Goal: Information Seeking & Learning: Compare options

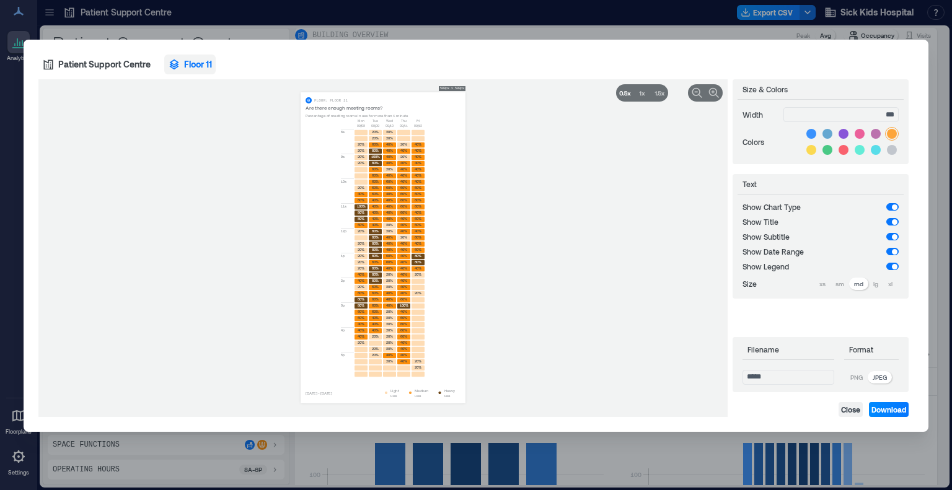
scroll to position [1668, 0]
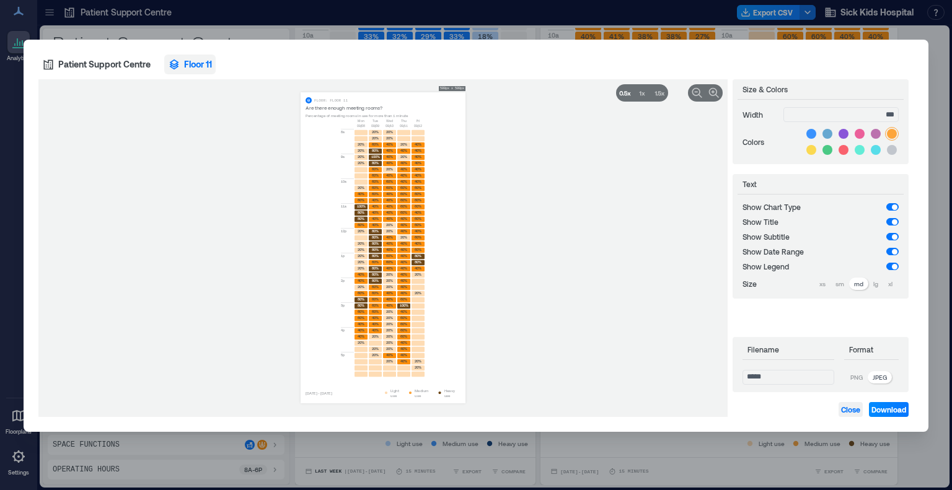
click at [850, 409] on span "Close" at bounding box center [850, 410] width 19 height 10
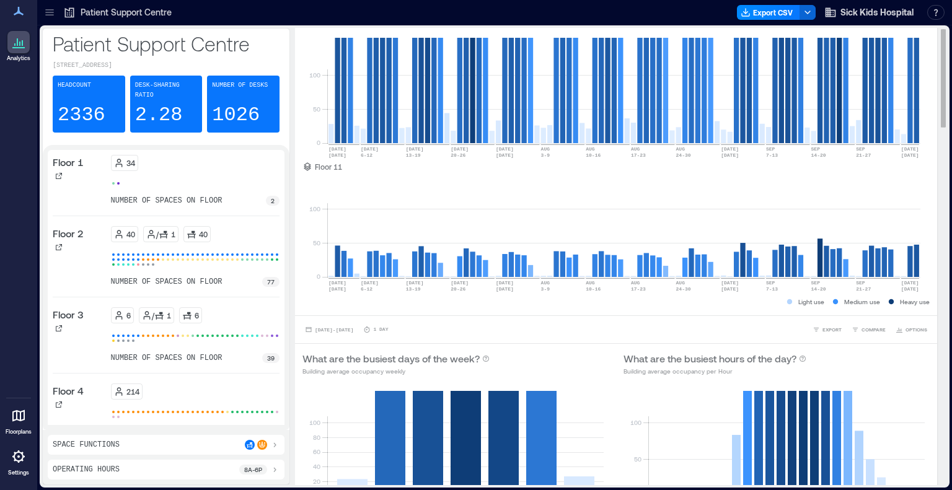
scroll to position [0, 0]
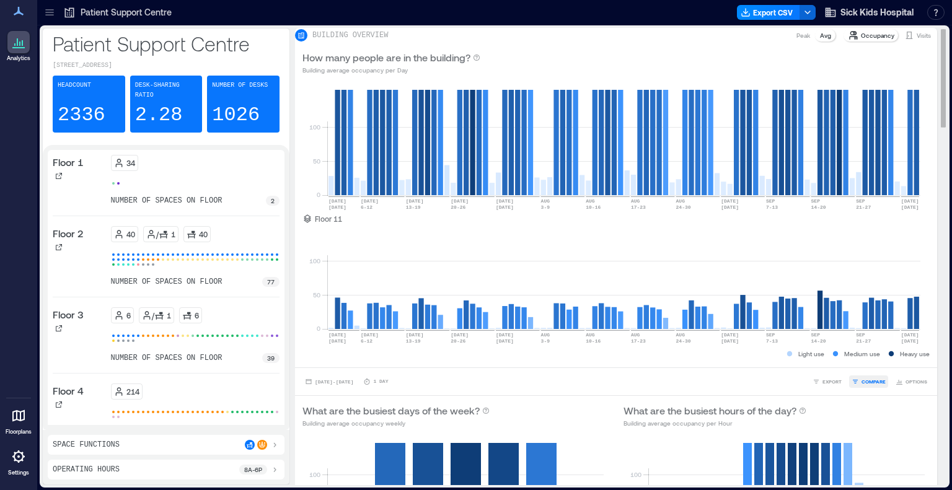
click at [863, 385] on span "COMPARE" at bounding box center [873, 381] width 24 height 7
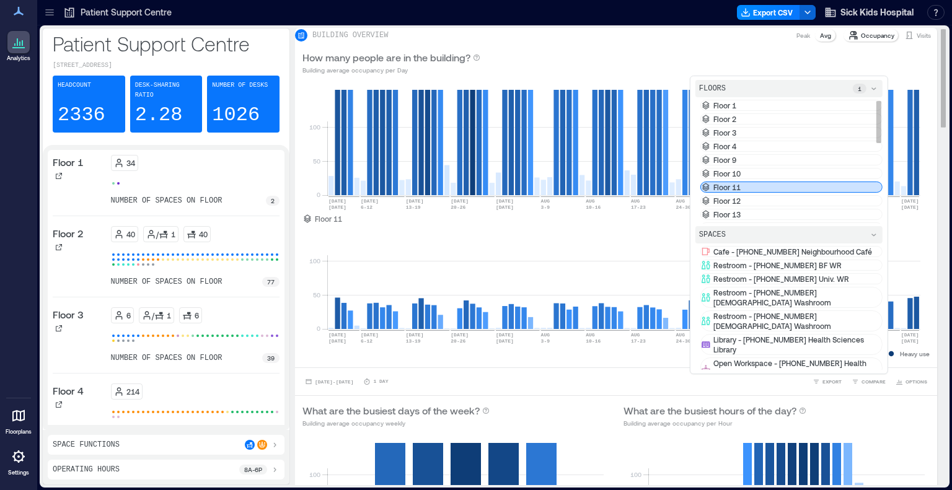
click at [738, 193] on div "Floor 11" at bounding box center [791, 187] width 182 height 11
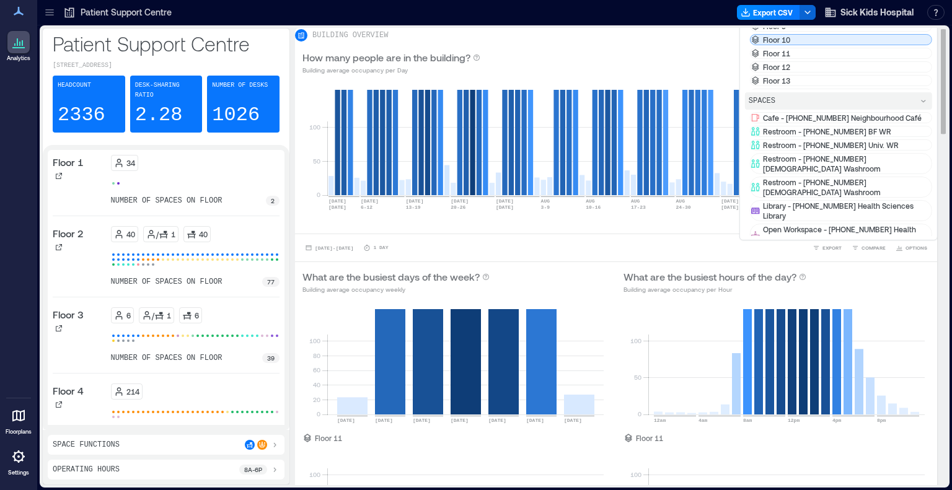
scroll to position [45, 0]
click at [783, 27] on p "Floor 12" at bounding box center [776, 22] width 27 height 10
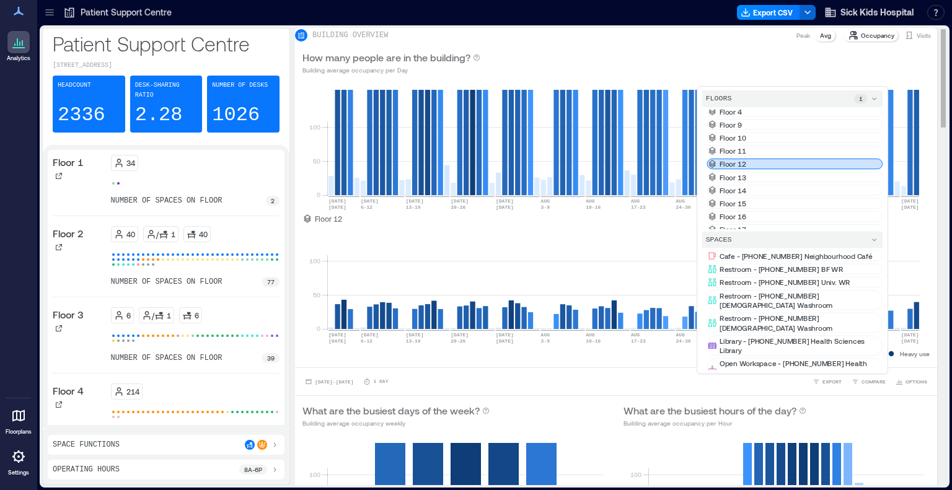
click at [297, 250] on div "0 50 100 [DATE] [DATE] [DATE]-[DATE] [DATE]-[DATE] [DATE] [DATE]-[DATE] AUG [DA…" at bounding box center [616, 224] width 642 height 285
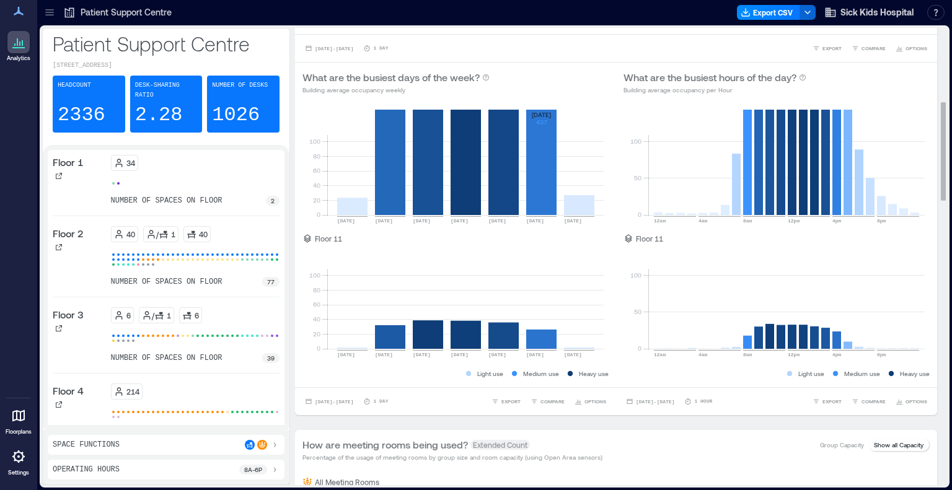
scroll to position [340, 0]
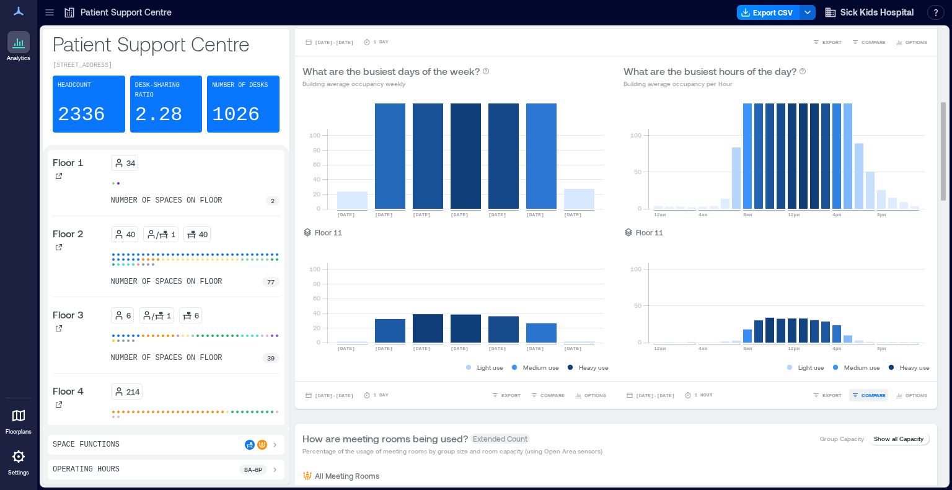
click at [861, 399] on span "COMPARE" at bounding box center [873, 395] width 24 height 7
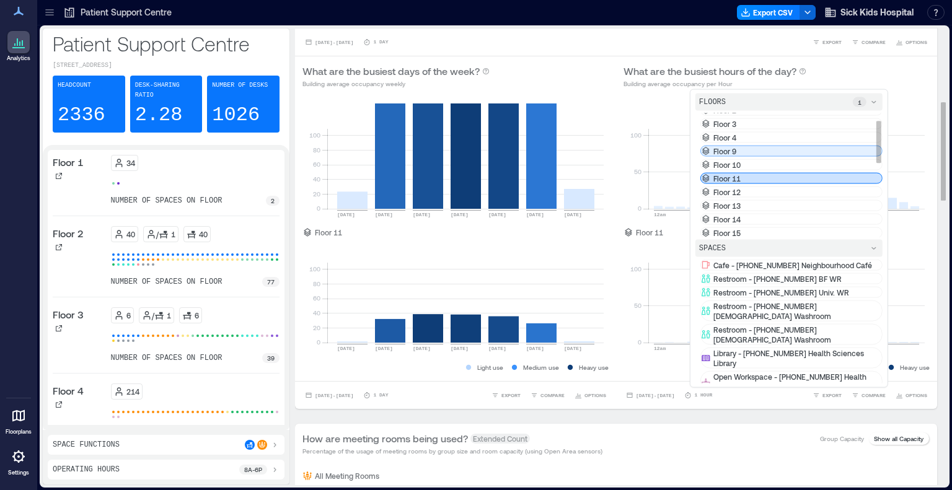
scroll to position [24, 0]
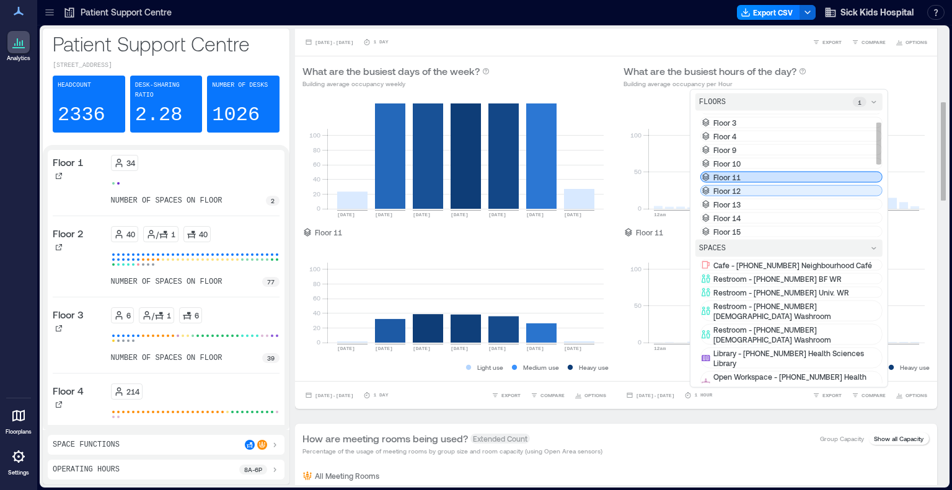
click at [767, 196] on div "Floor 12" at bounding box center [791, 190] width 182 height 11
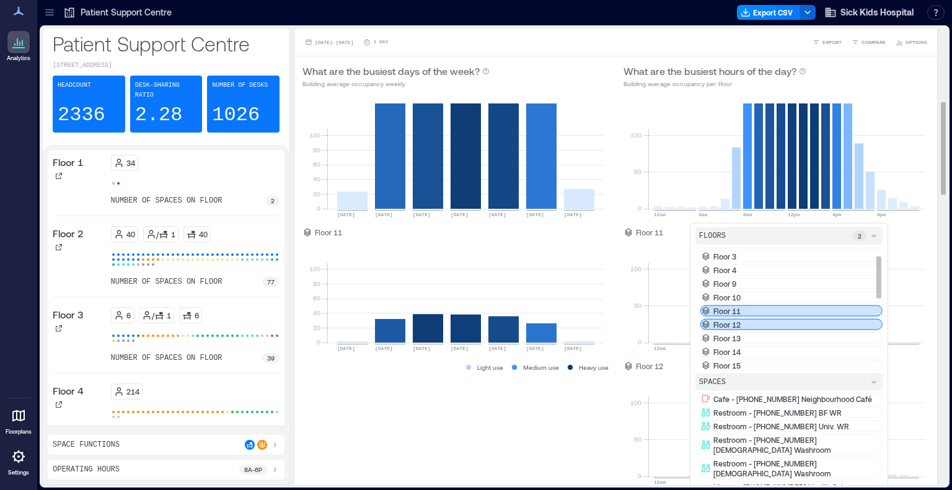
click at [737, 317] on div "Floor 11" at bounding box center [791, 310] width 182 height 11
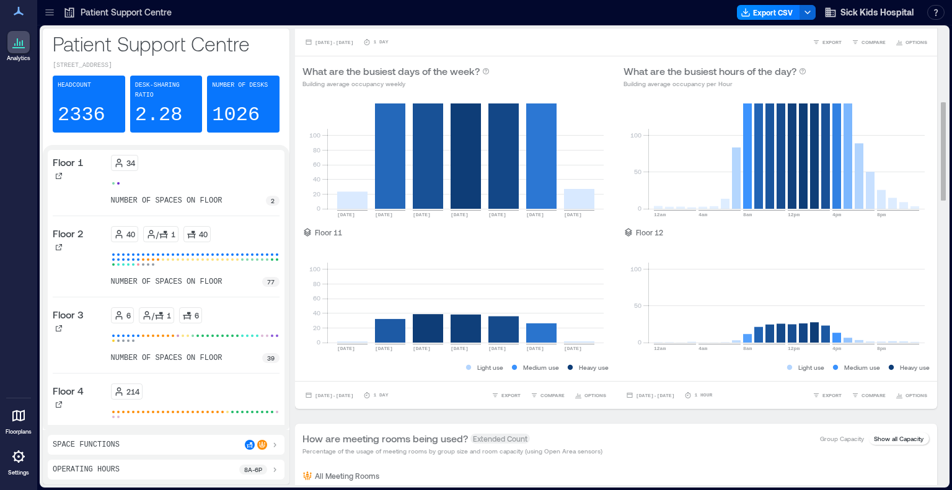
click at [301, 374] on div "0 20 40 60 80 100 [DATE] [DATE] [DATE] [DATE] [DATE] [DATE] [DATE] 2336 ( Build…" at bounding box center [455, 238] width 321 height 285
click at [665, 398] on span "[DATE] - [DATE]" at bounding box center [655, 396] width 38 height 6
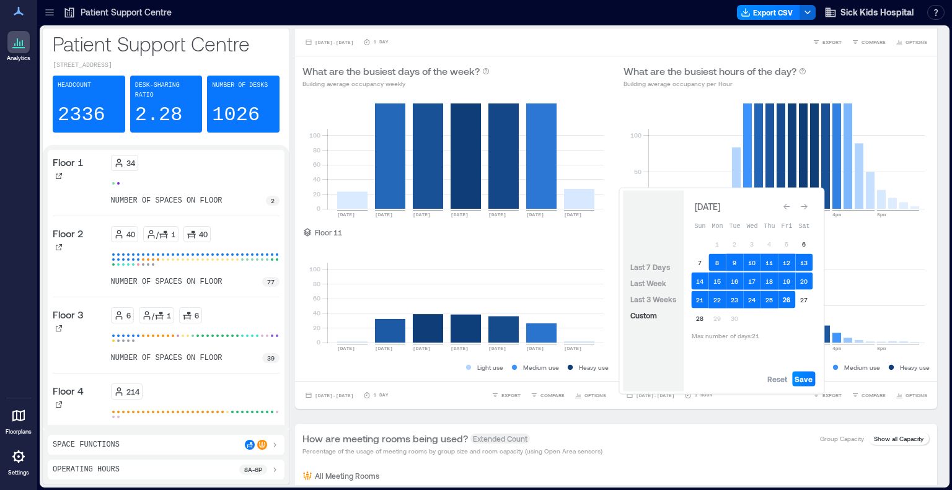
click at [784, 299] on button "26" at bounding box center [786, 299] width 17 height 17
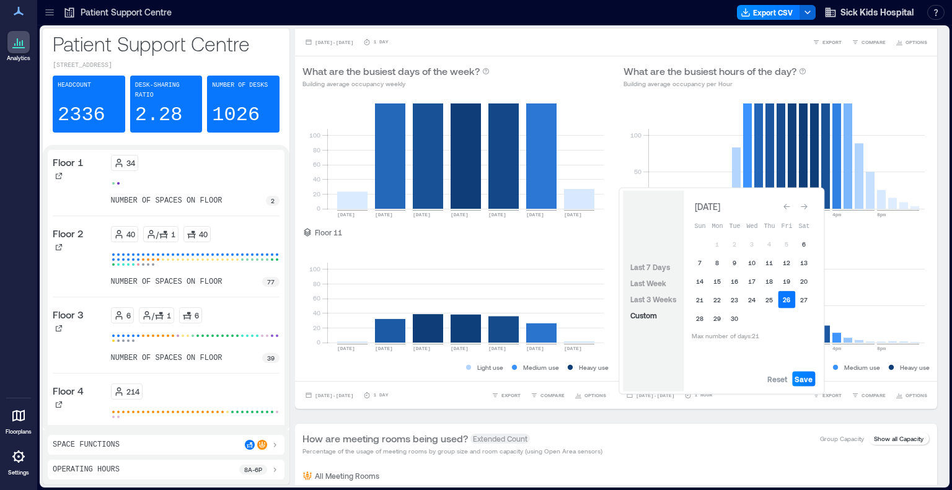
click at [784, 299] on button "26" at bounding box center [786, 299] width 17 height 17
click at [716, 265] on button "8" at bounding box center [716, 262] width 17 height 17
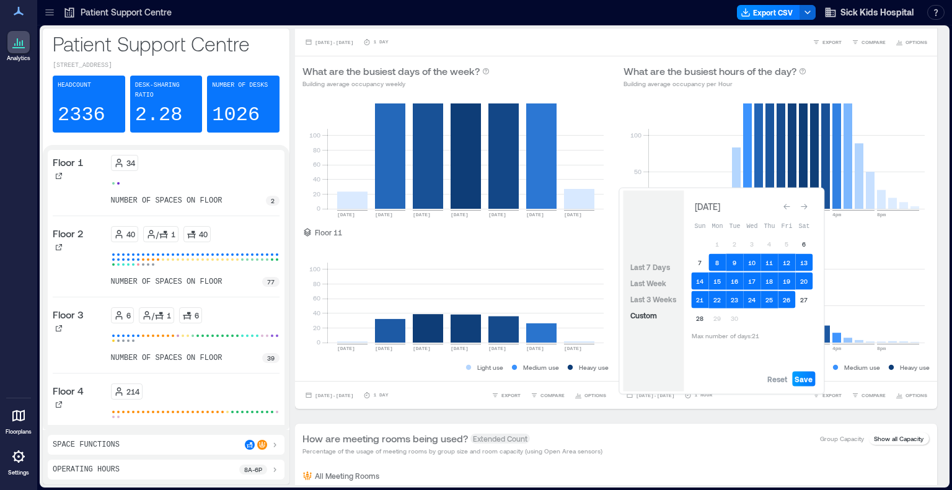
click at [804, 378] on span "Save" at bounding box center [803, 379] width 18 height 10
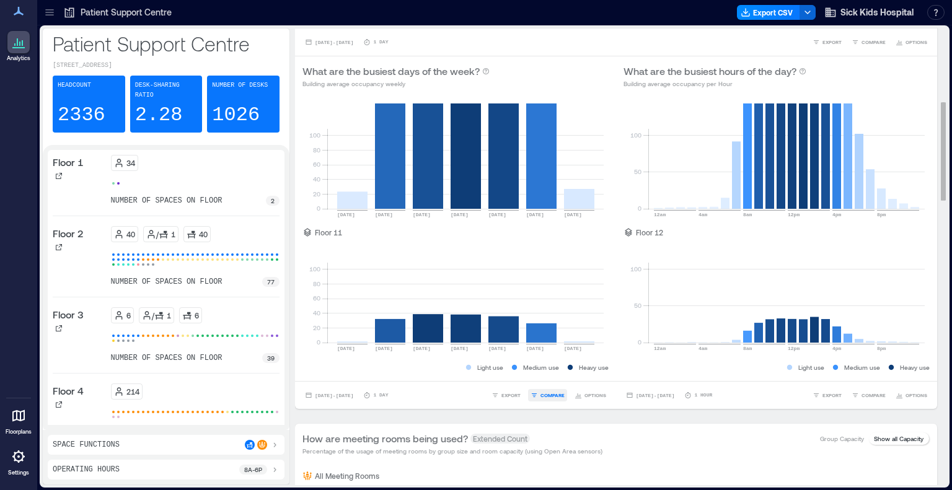
click at [549, 399] on span "COMPARE" at bounding box center [552, 395] width 24 height 7
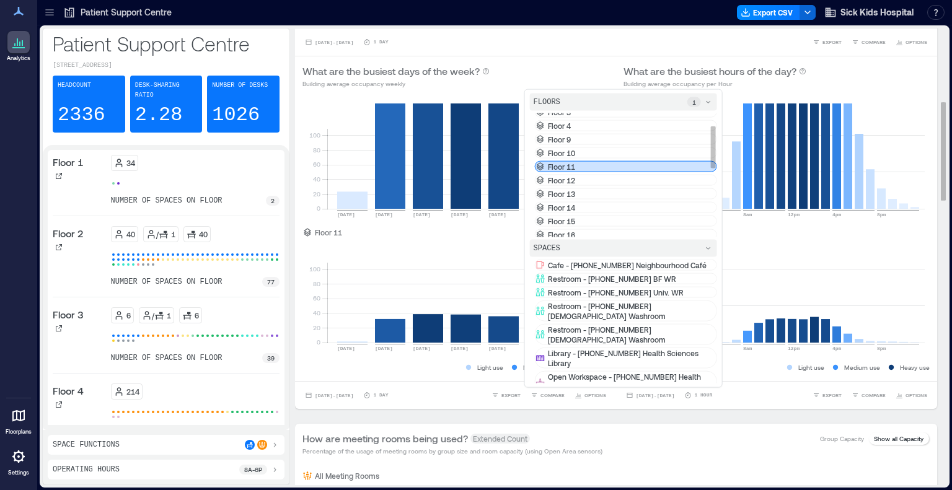
scroll to position [35, 0]
click at [565, 185] on p "Floor 12" at bounding box center [561, 180] width 27 height 10
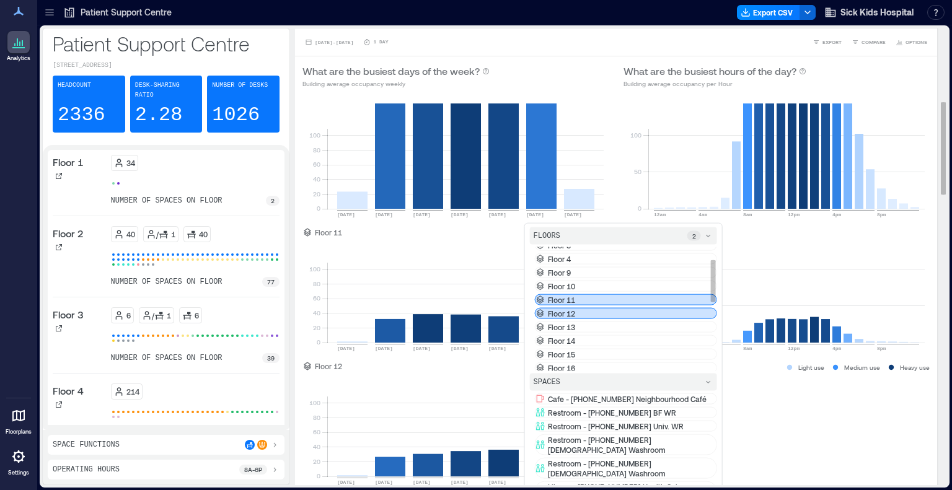
click at [584, 305] on div "Floor 11" at bounding box center [626, 299] width 182 height 11
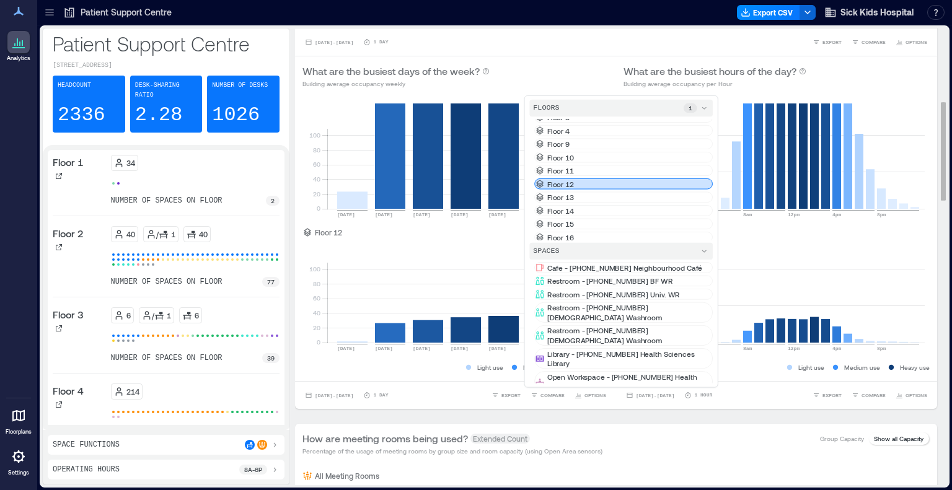
click at [337, 381] on div "0 20 40 60 80 100 [DATE] [DATE] [DATE] [DATE] [DATE] [DATE] [DATE] 2336 ( Build…" at bounding box center [455, 238] width 321 height 285
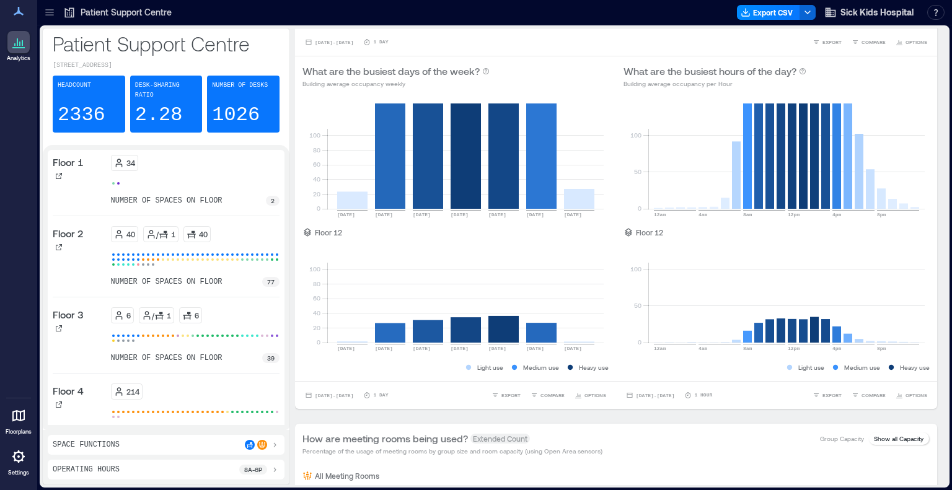
click at [356, 2] on div at bounding box center [455, 12] width 551 height 20
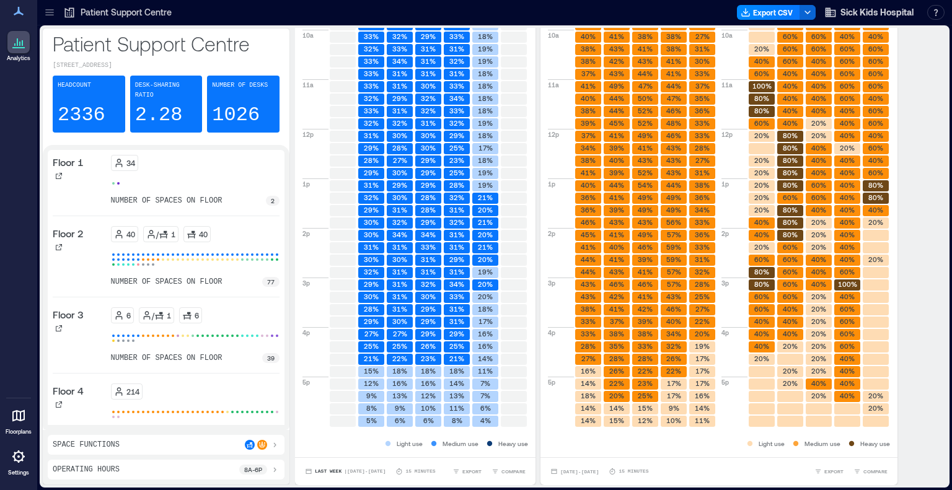
scroll to position [1, 0]
click at [867, 471] on span "COMPARE" at bounding box center [875, 470] width 24 height 7
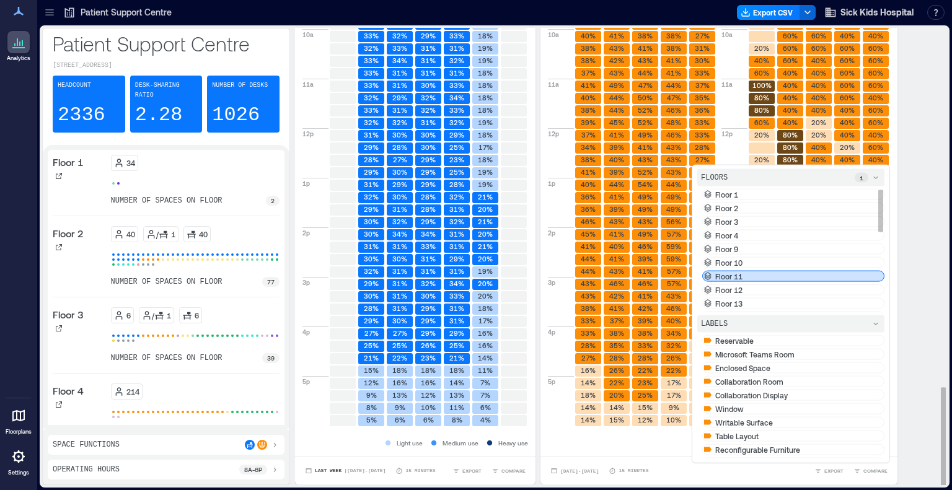
click at [783, 282] on div "Floor 11" at bounding box center [793, 276] width 182 height 11
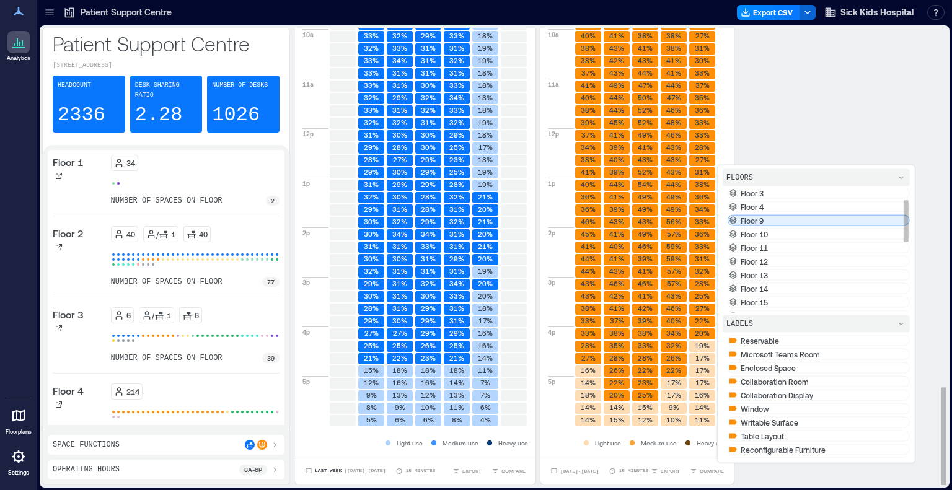
scroll to position [30, 0]
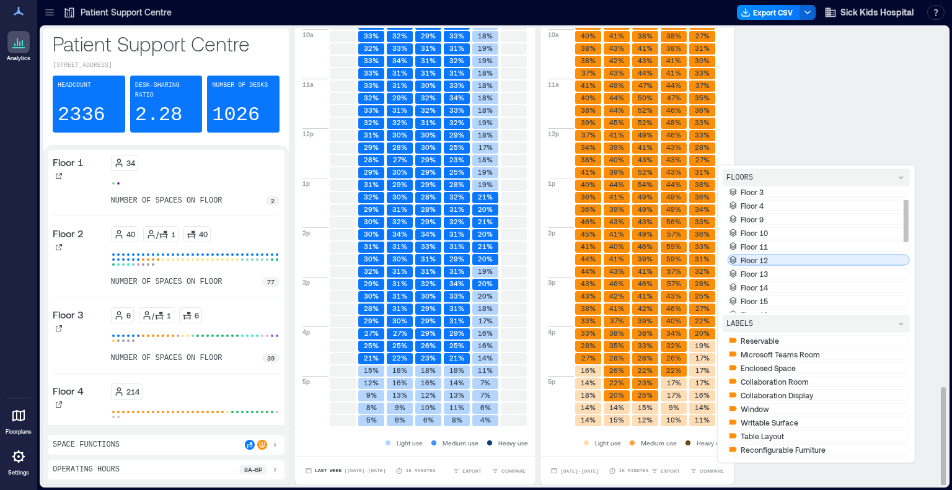
click at [794, 266] on div "Floor 12" at bounding box center [818, 260] width 182 height 11
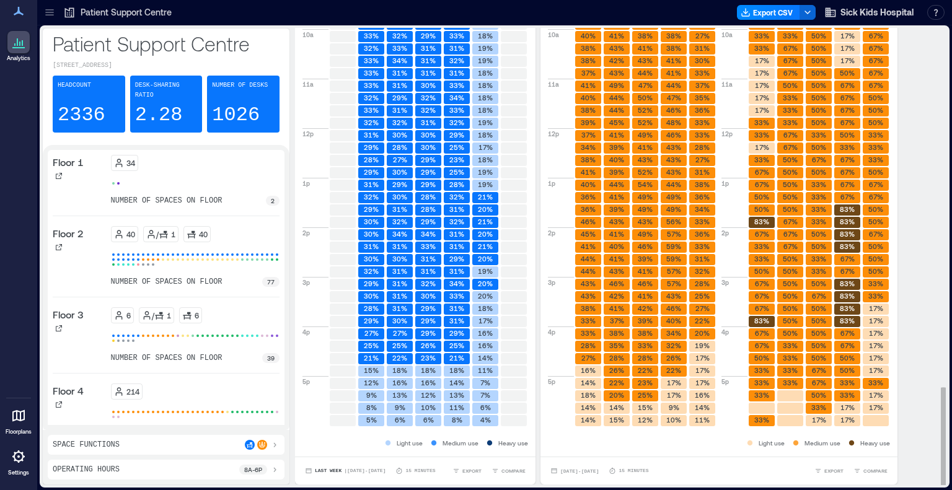
click at [918, 242] on div "Are there enough desks? Percentage of desks in use for more than 1 minute All D…" at bounding box center [616, 166] width 642 height 638
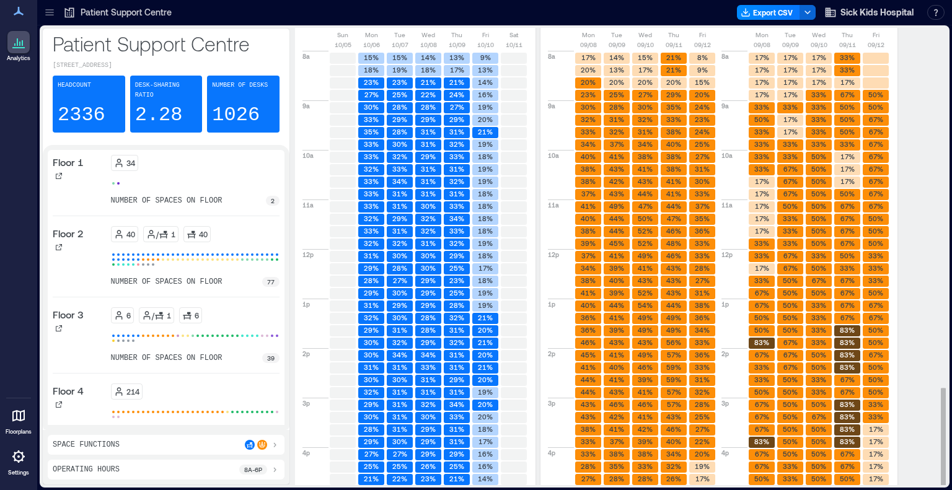
scroll to position [1668, 0]
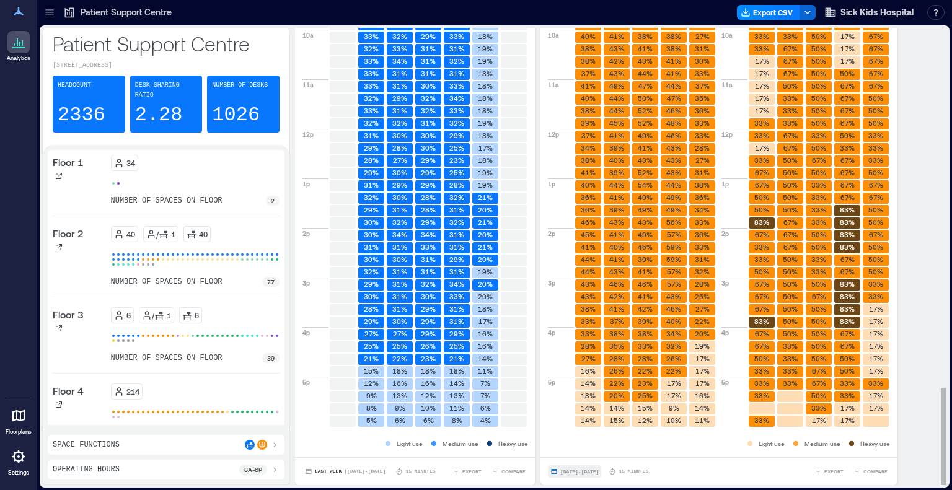
click at [599, 473] on span "[DATE] - [DATE]" at bounding box center [579, 472] width 38 height 6
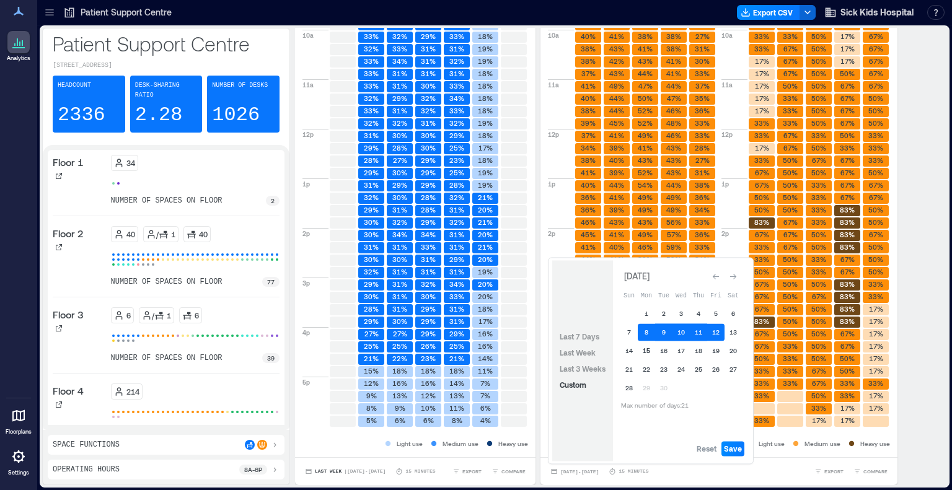
click at [651, 346] on button "15" at bounding box center [646, 350] width 17 height 17
click at [721, 349] on button "19" at bounding box center [715, 350] width 17 height 17
click at [647, 349] on button "15" at bounding box center [646, 350] width 17 height 17
click at [734, 449] on span "Save" at bounding box center [733, 449] width 18 height 10
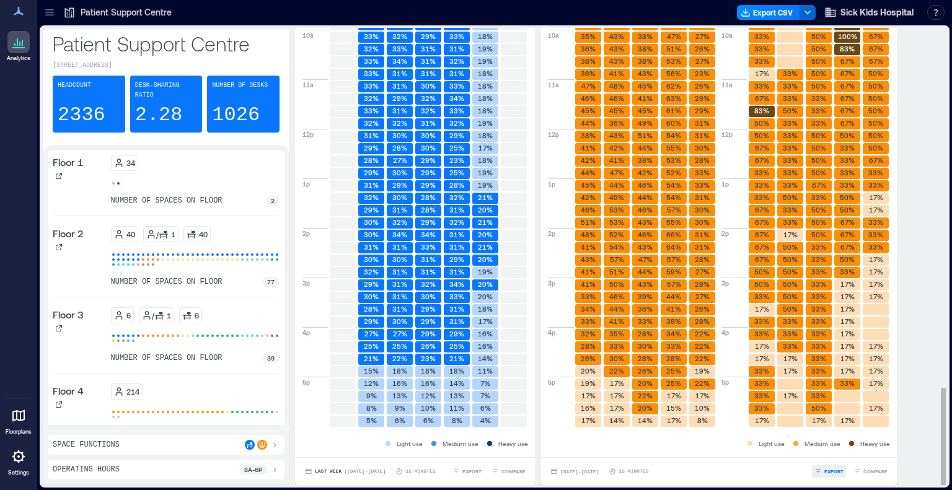
click at [835, 472] on span "EXPORT" at bounding box center [833, 471] width 19 height 7
click at [835, 441] on span "IMAGE" at bounding box center [838, 438] width 16 height 7
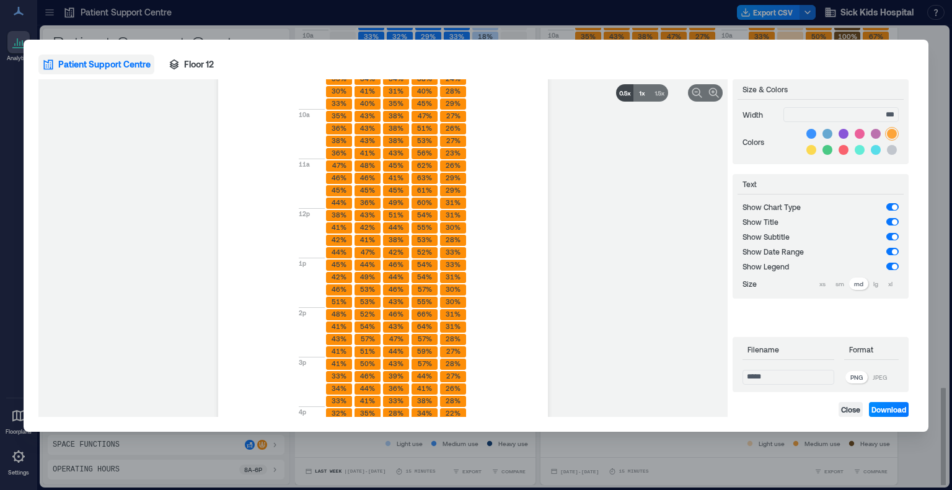
click at [622, 94] on icon at bounding box center [621, 93] width 4 height 4
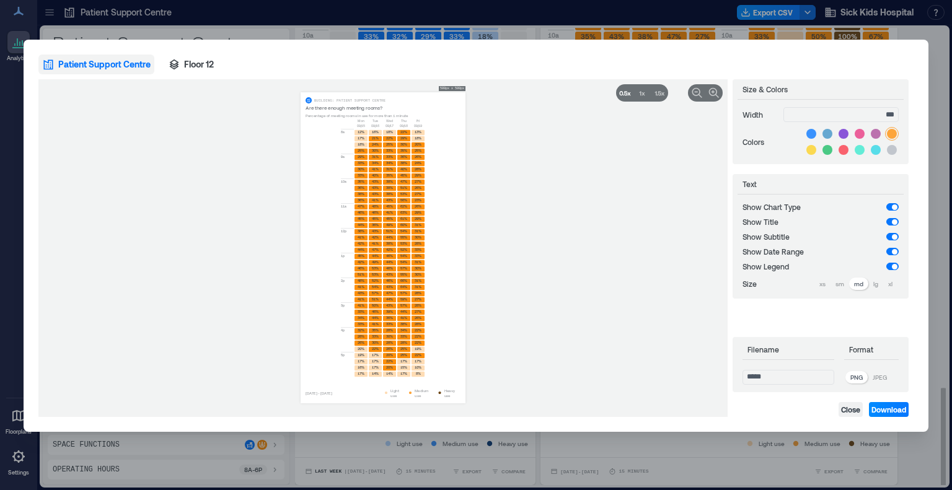
click at [884, 377] on p "JPEG" at bounding box center [879, 377] width 14 height 10
click at [191, 66] on span "Floor 12" at bounding box center [199, 64] width 30 height 12
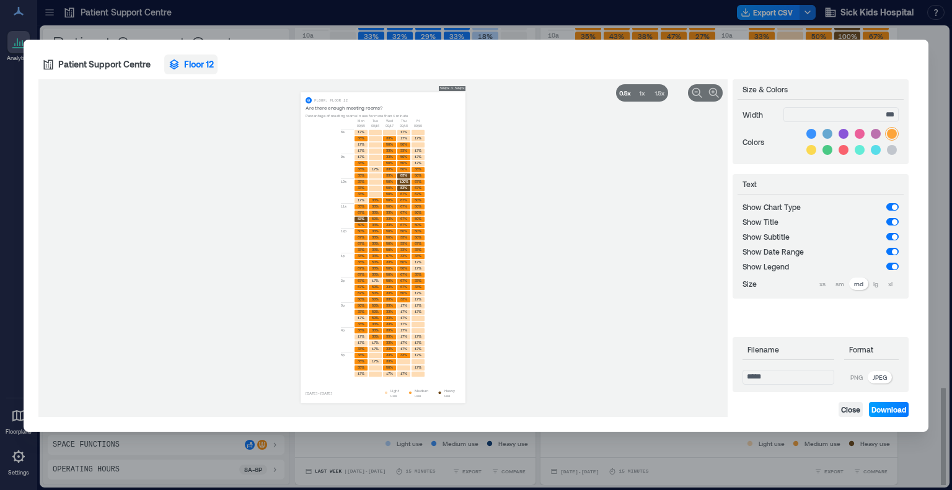
click at [882, 408] on span "Download" at bounding box center [888, 410] width 35 height 10
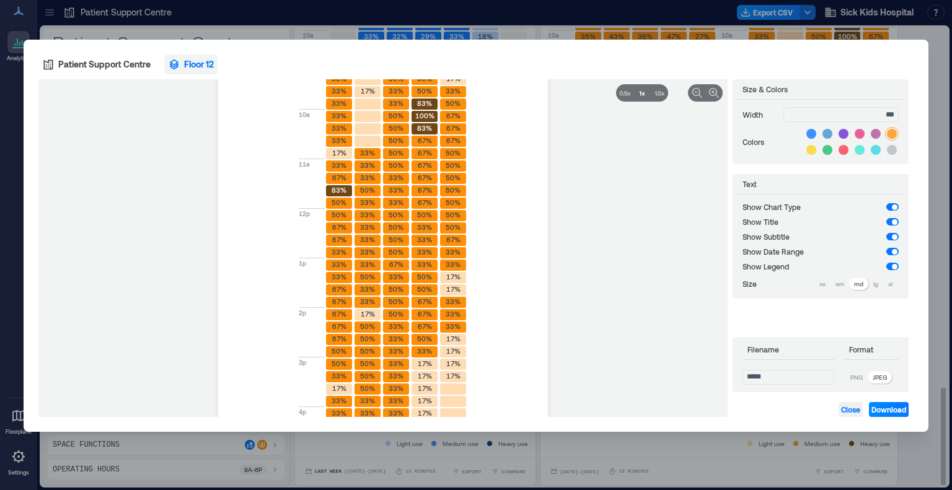
click at [846, 410] on span "Close" at bounding box center [850, 410] width 19 height 10
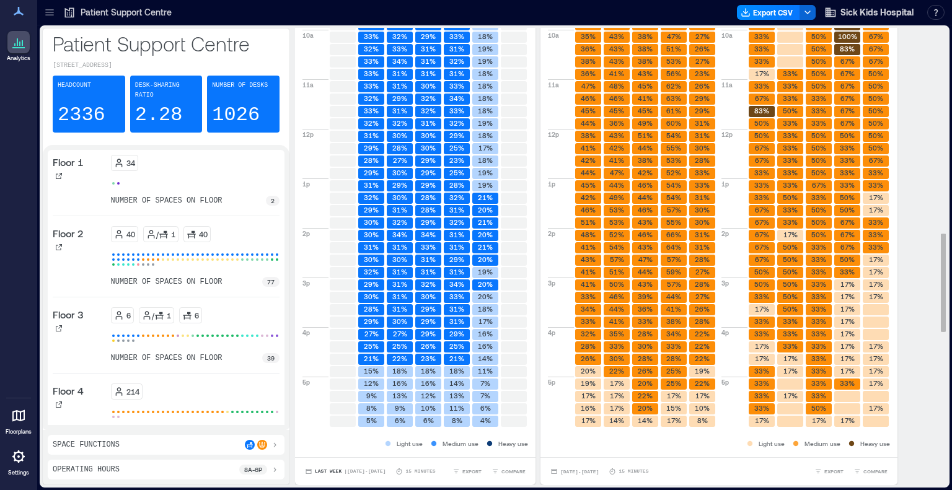
scroll to position [0, 0]
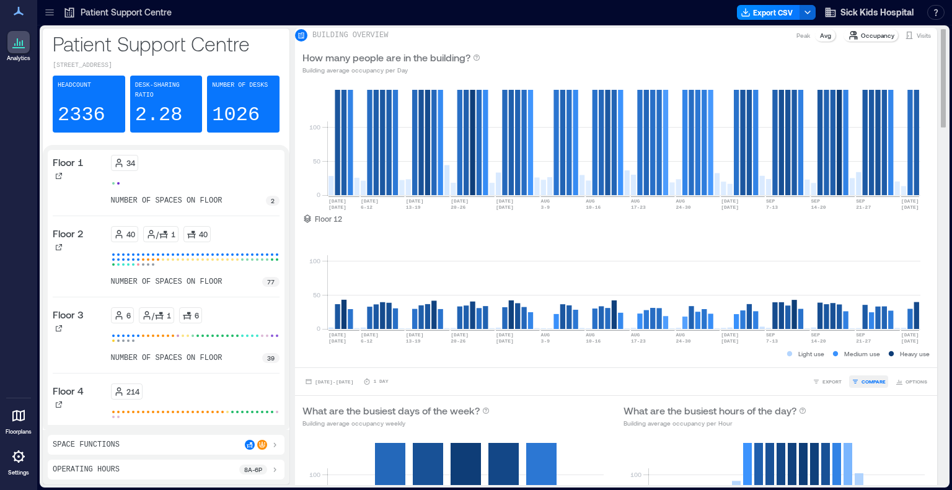
click at [870, 385] on span "COMPARE" at bounding box center [873, 381] width 24 height 7
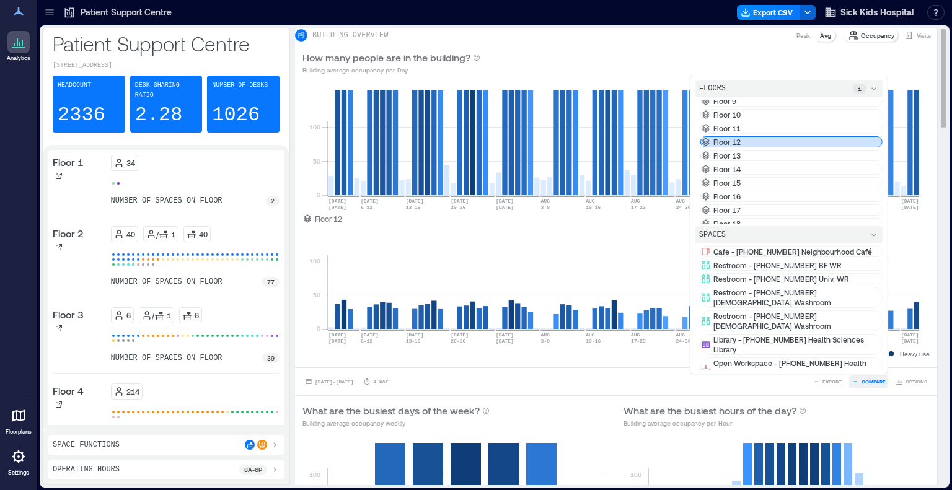
scroll to position [64, 0]
click at [782, 142] on div "Floor 12" at bounding box center [791, 136] width 182 height 11
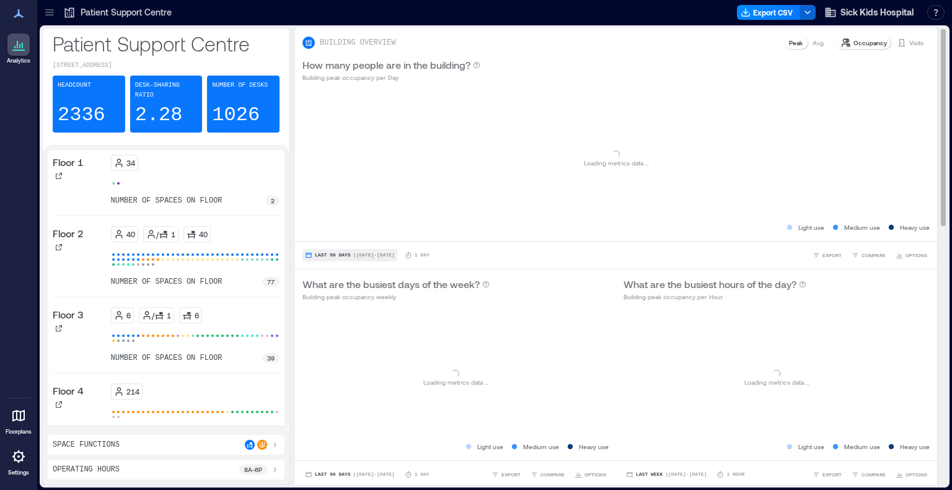
click at [335, 255] on span "Last 90 Days" at bounding box center [333, 255] width 36 height 0
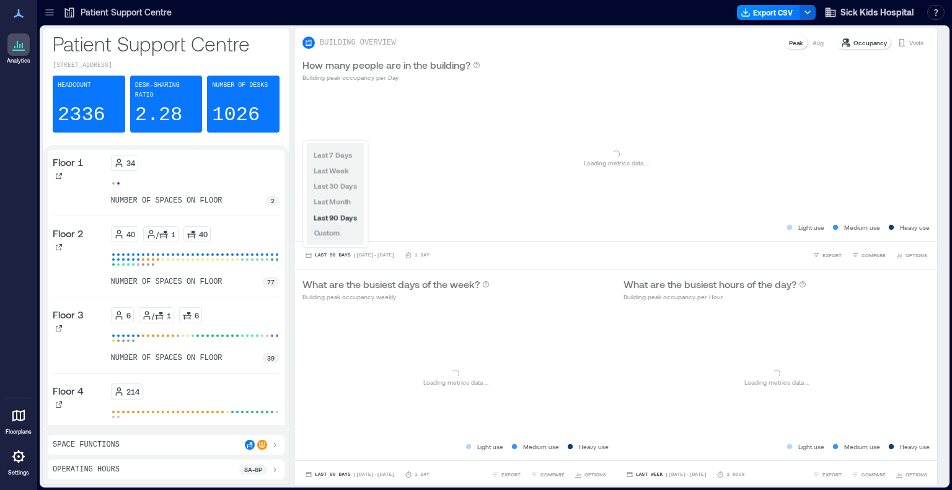
click at [333, 232] on span "Custom" at bounding box center [327, 233] width 26 height 9
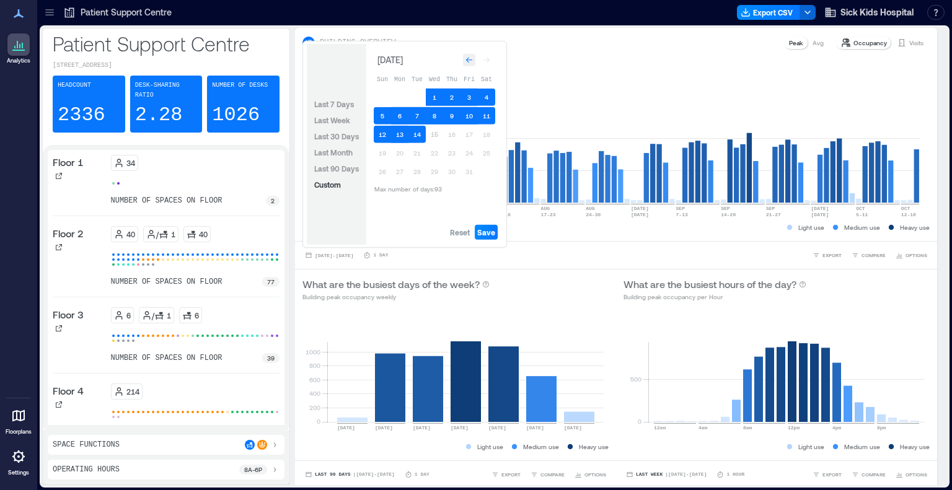
click at [469, 58] on icon "Go to previous month" at bounding box center [468, 59] width 7 height 7
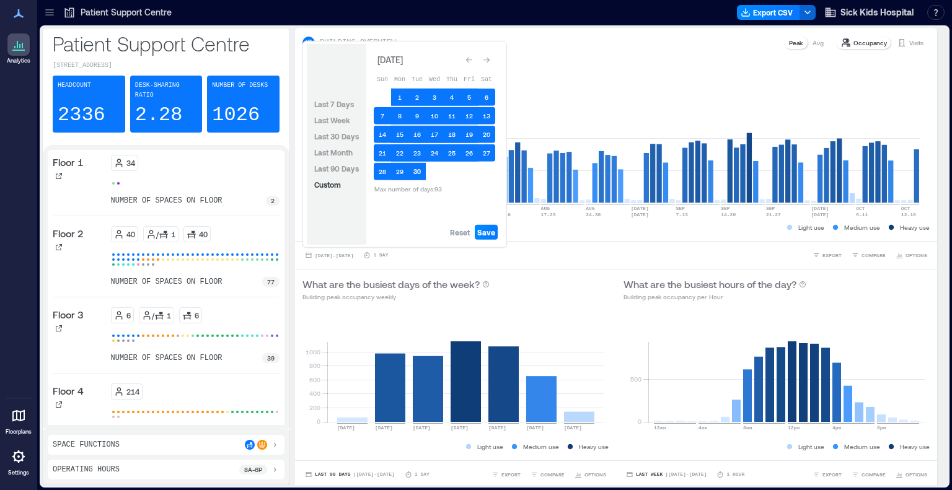
click at [419, 167] on button "30" at bounding box center [416, 171] width 17 height 17
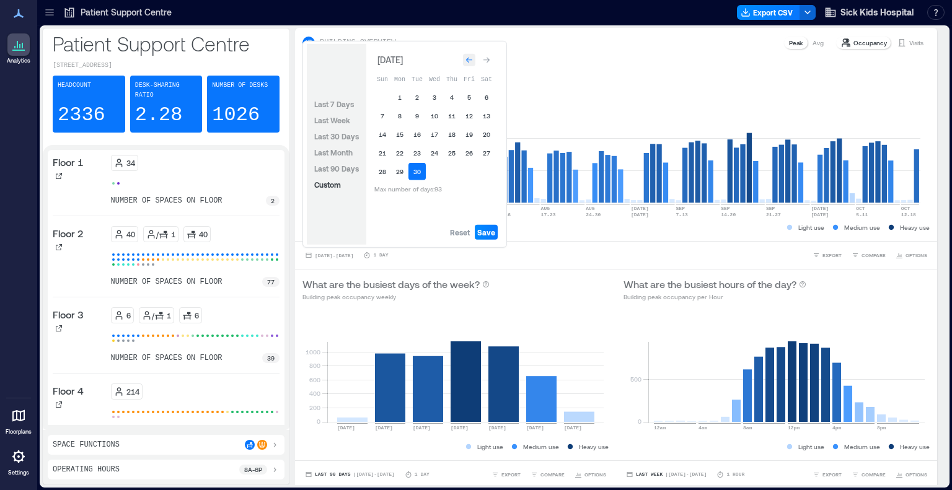
click at [469, 61] on icon "Go to previous month" at bounding box center [468, 59] width 7 height 7
click at [469, 61] on icon "Go to previous month" at bounding box center [468, 57] width 7 height 7
click at [419, 98] on button "1" at bounding box center [416, 97] width 17 height 17
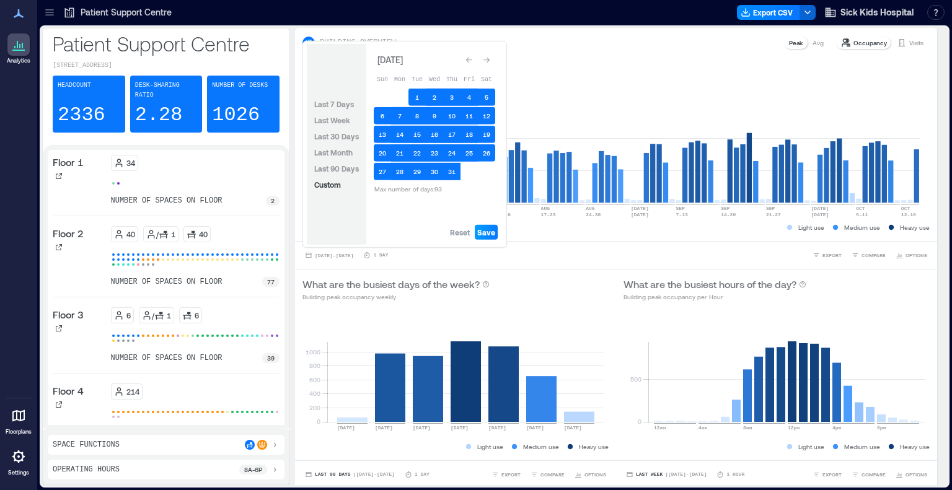
click at [493, 229] on span "Save" at bounding box center [486, 232] width 18 height 10
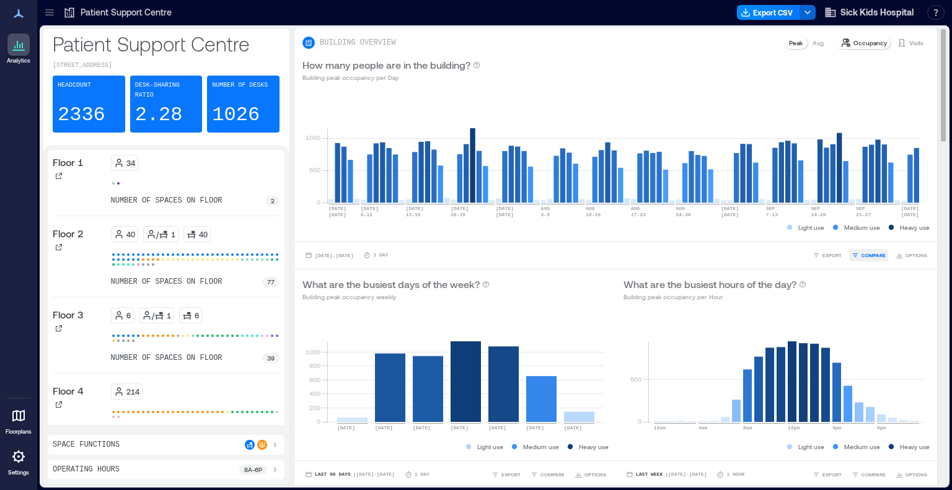
click at [861, 252] on span "COMPARE" at bounding box center [873, 255] width 24 height 7
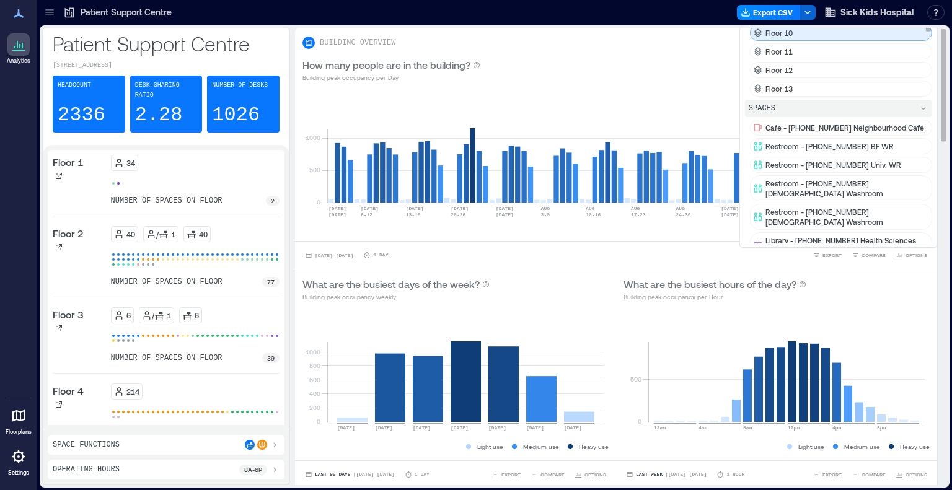
scroll to position [44, 0]
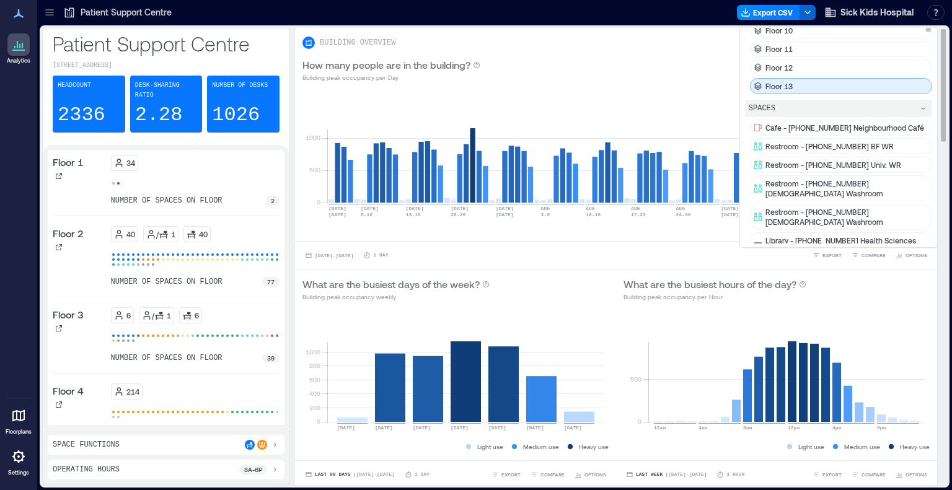
click at [820, 84] on div "Floor 13" at bounding box center [841, 86] width 182 height 16
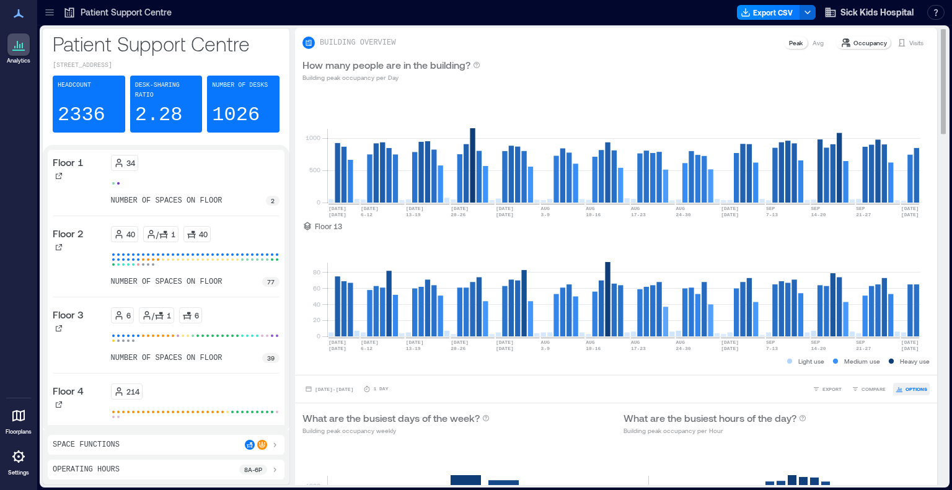
click at [905, 386] on span "OPTIONS" at bounding box center [916, 388] width 22 height 7
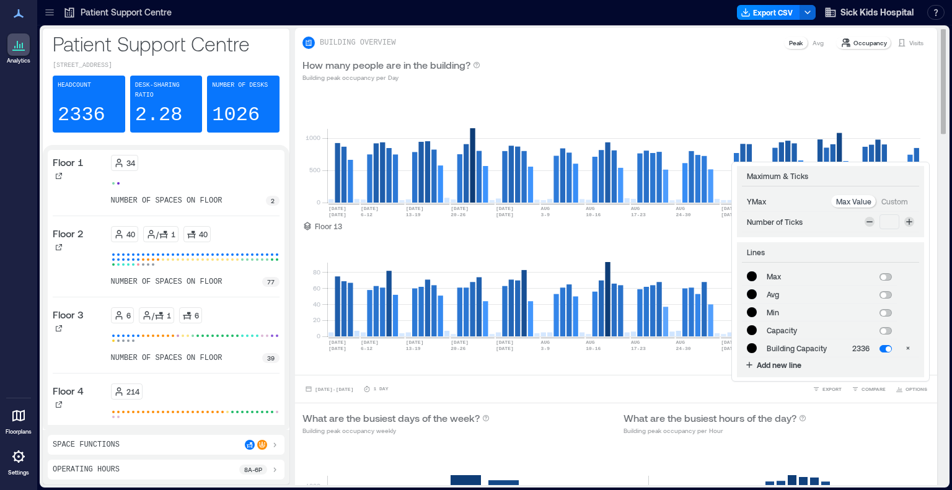
click at [885, 204] on p "Custom" at bounding box center [894, 201] width 27 height 10
type input "*******"
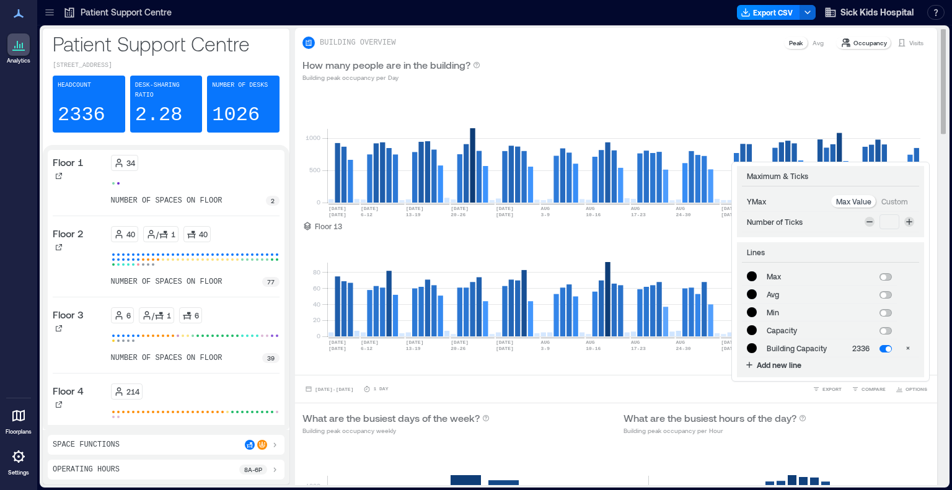
type input "*******"
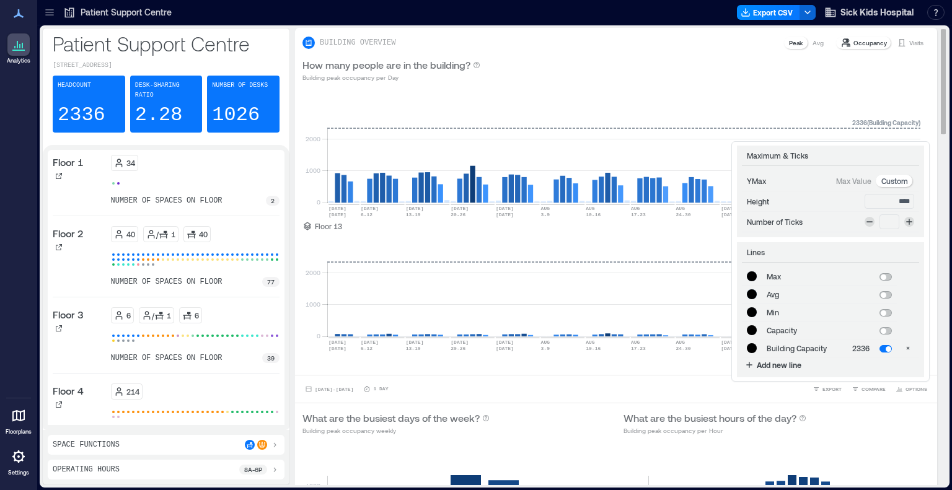
drag, startPoint x: 883, startPoint y: 204, endPoint x: 915, endPoint y: 206, distance: 31.7
click at [915, 206] on div "**********" at bounding box center [830, 261] width 195 height 237
type input "*"
type input "*******"
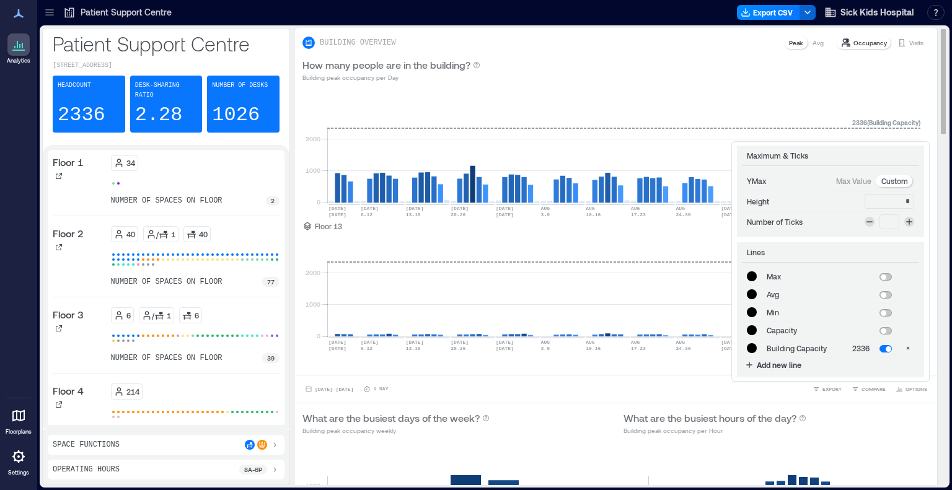
type input "*******"
type input "**"
type input "*******"
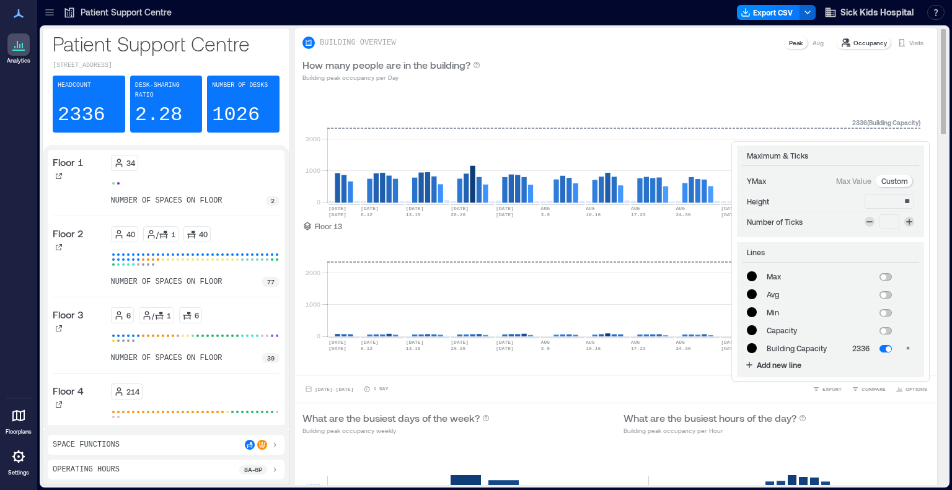
type input "*******"
type input "***"
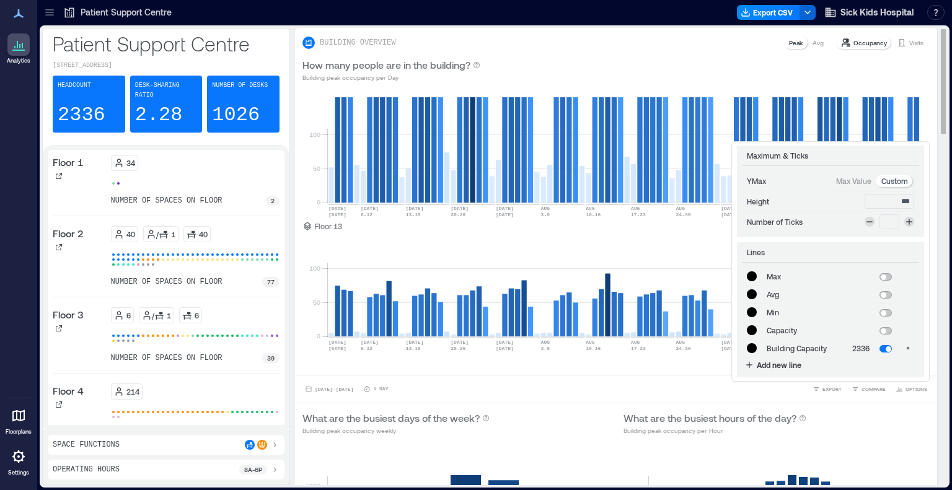
type input "*******"
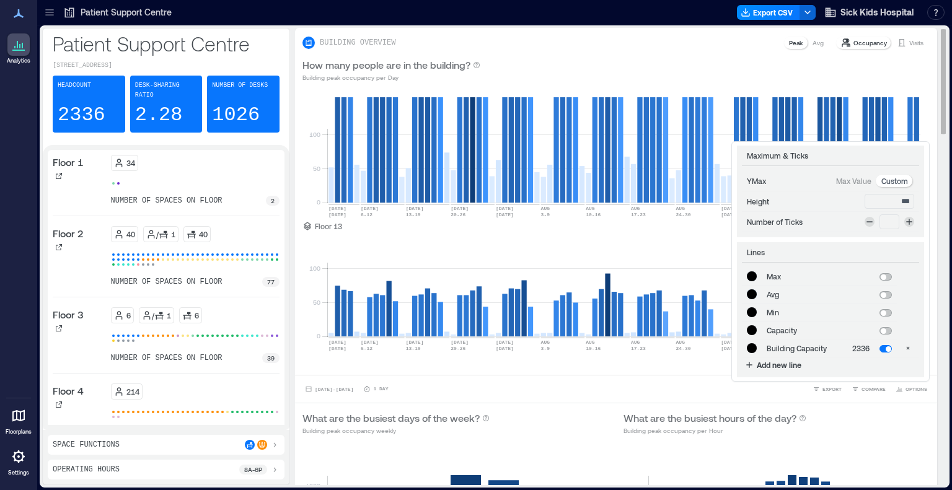
type input "***"
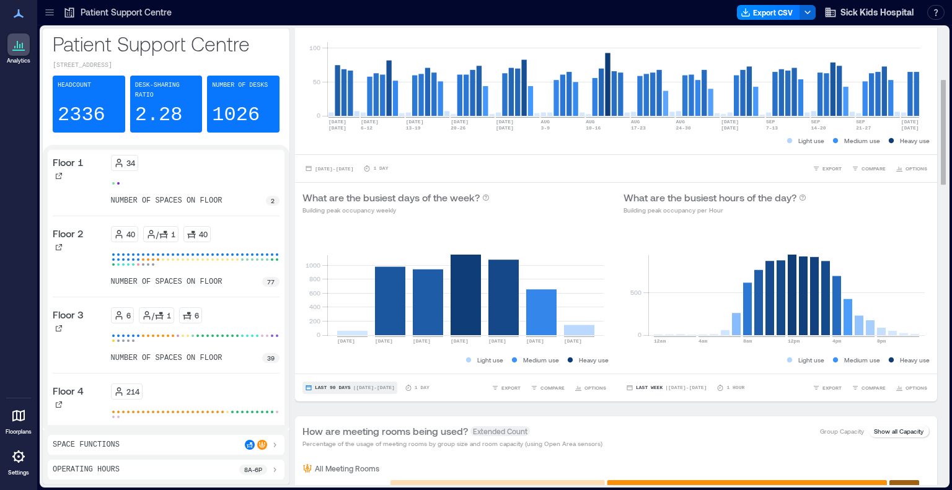
click at [366, 388] on span "| Jul 15 - Oct 14" at bounding box center [374, 388] width 42 height 0
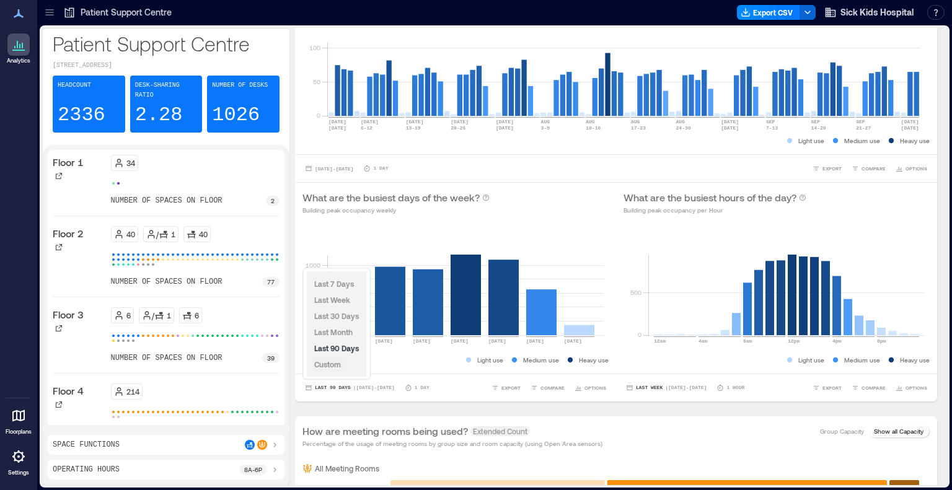
click at [332, 365] on span "Custom" at bounding box center [327, 364] width 27 height 9
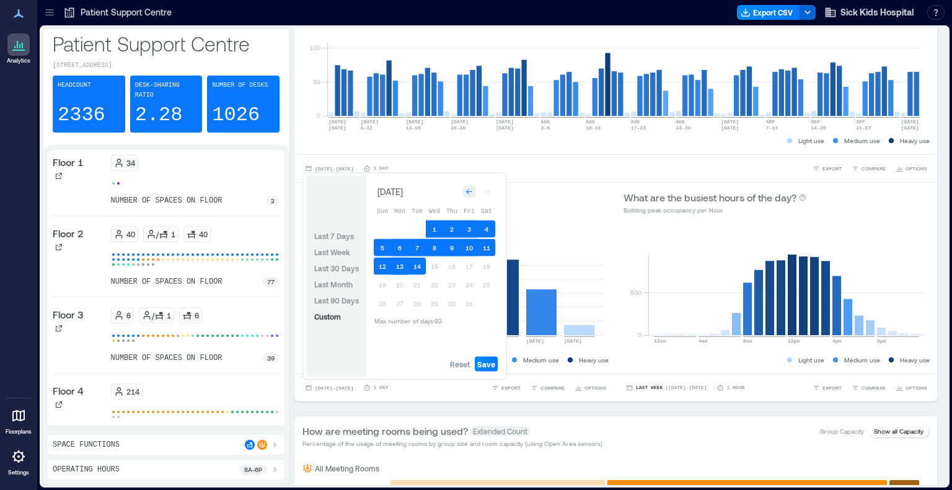
click at [465, 190] on icon "Go to previous month" at bounding box center [468, 191] width 7 height 7
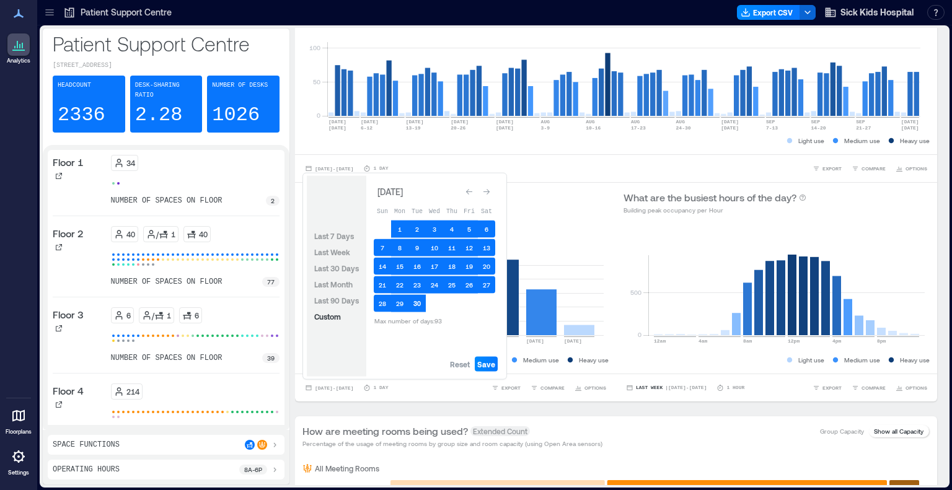
click at [418, 301] on button "30" at bounding box center [416, 303] width 17 height 17
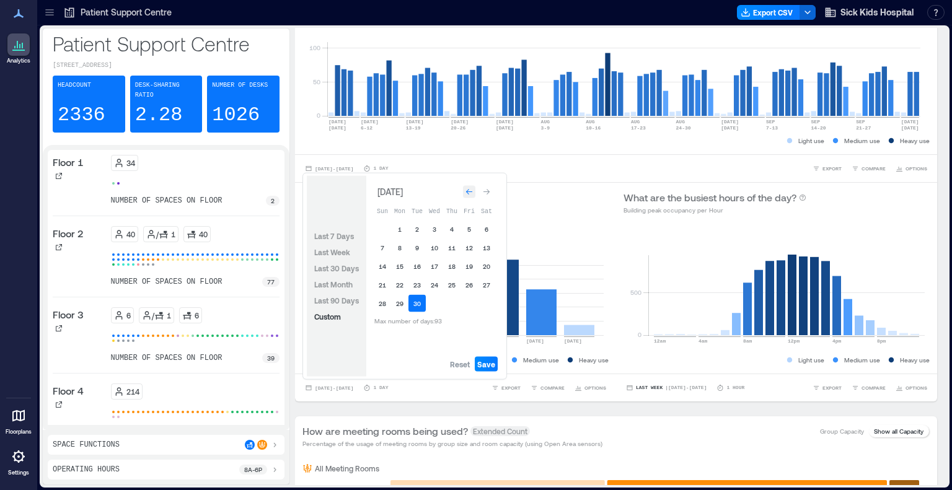
click at [468, 191] on icon "Go to previous month" at bounding box center [468, 191] width 7 height 7
click at [468, 191] on icon "Go to previous month" at bounding box center [468, 189] width 7 height 7
click at [419, 228] on button "1" at bounding box center [416, 229] width 17 height 17
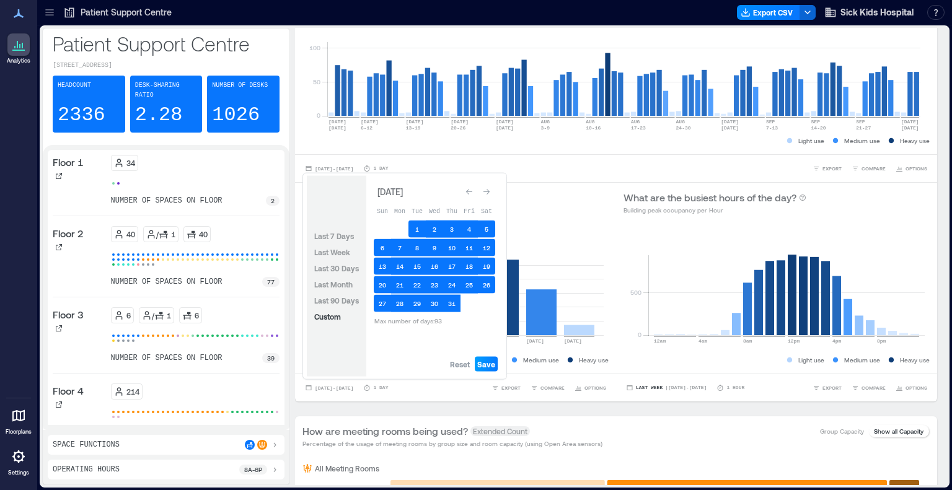
click at [481, 362] on span "Save" at bounding box center [486, 364] width 18 height 10
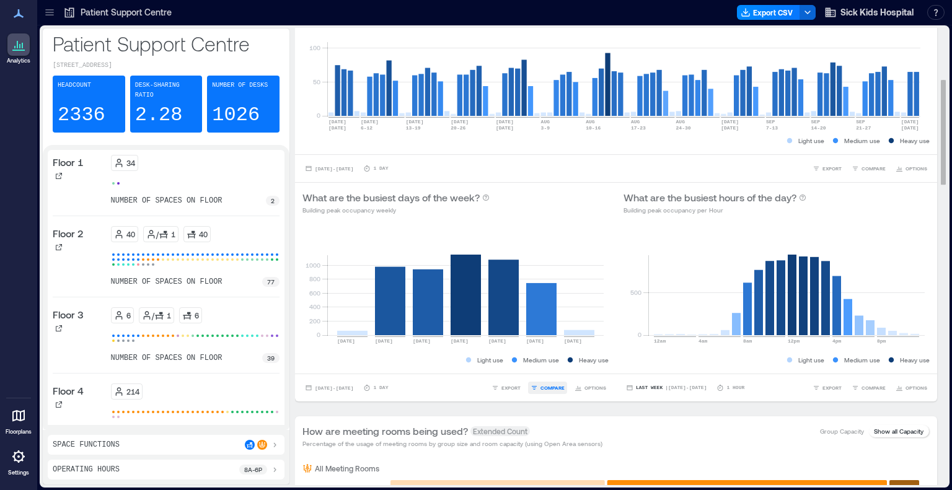
click at [541, 384] on span "COMPARE" at bounding box center [552, 387] width 24 height 7
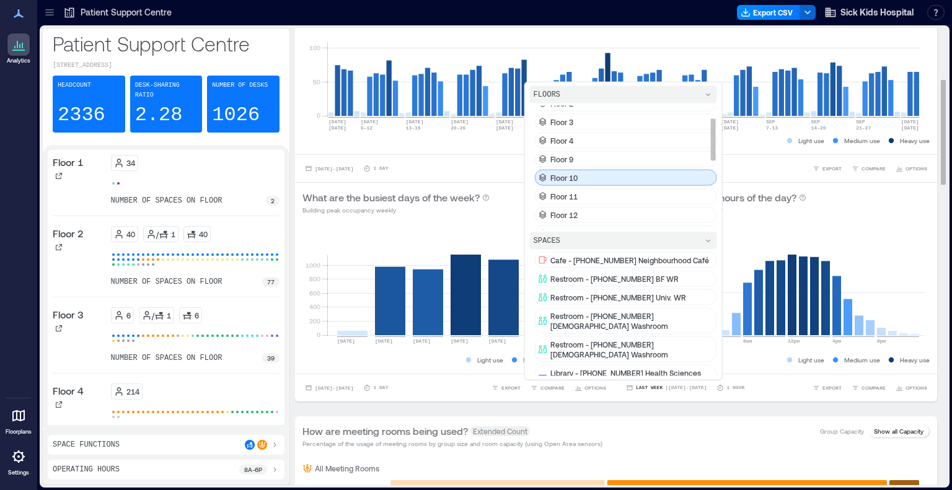
scroll to position [37, 0]
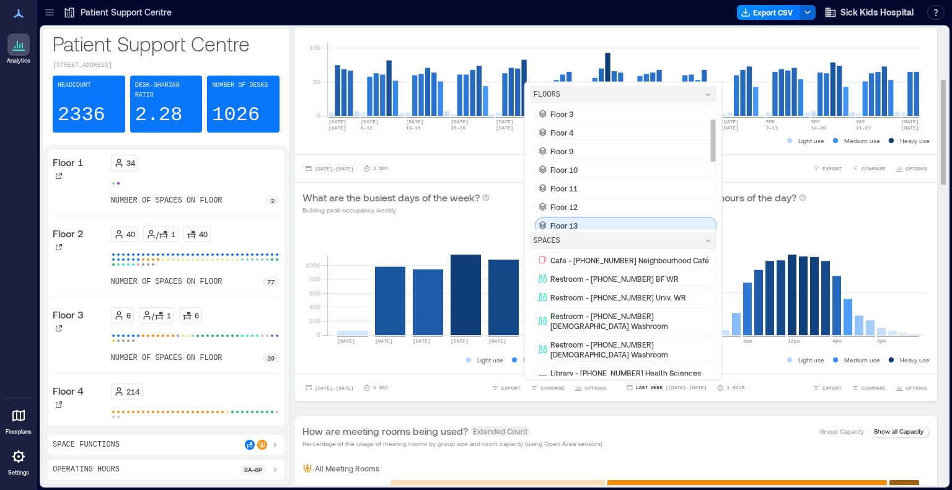
click at [578, 217] on div "Floor 13" at bounding box center [626, 225] width 182 height 16
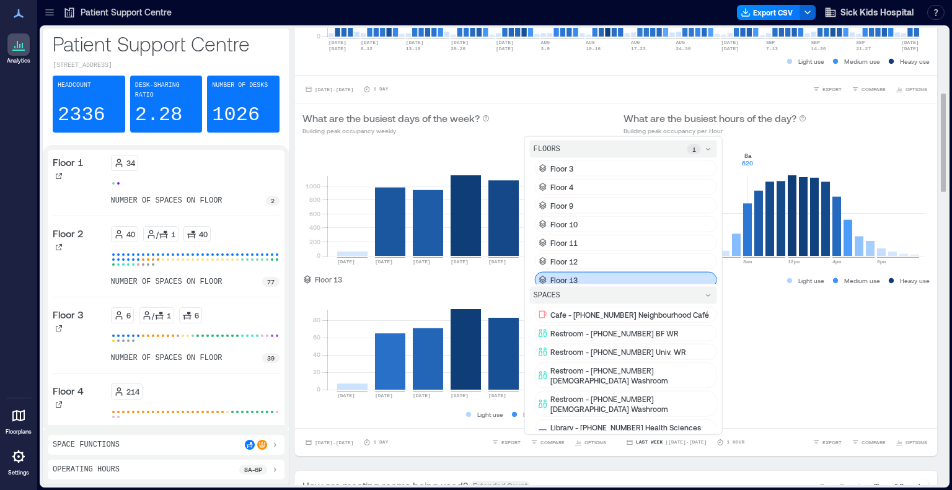
scroll to position [300, 0]
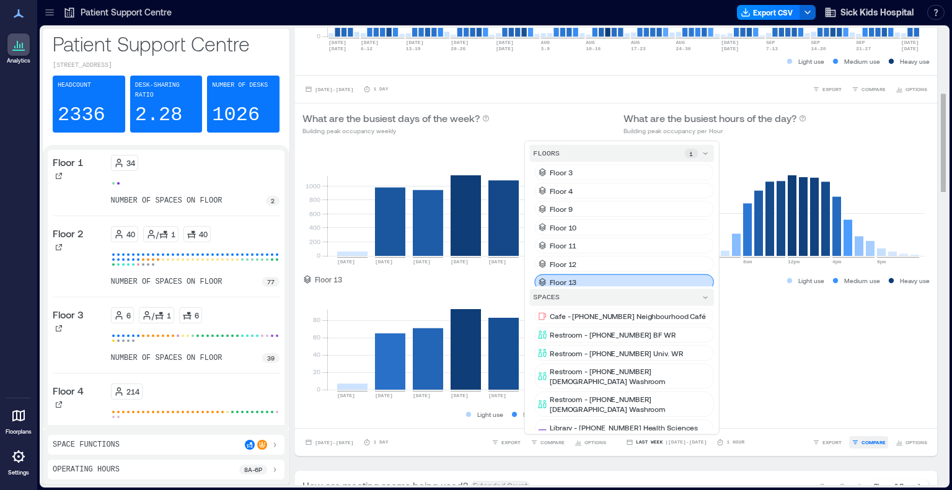
click at [861, 444] on span "COMPARE" at bounding box center [873, 442] width 24 height 7
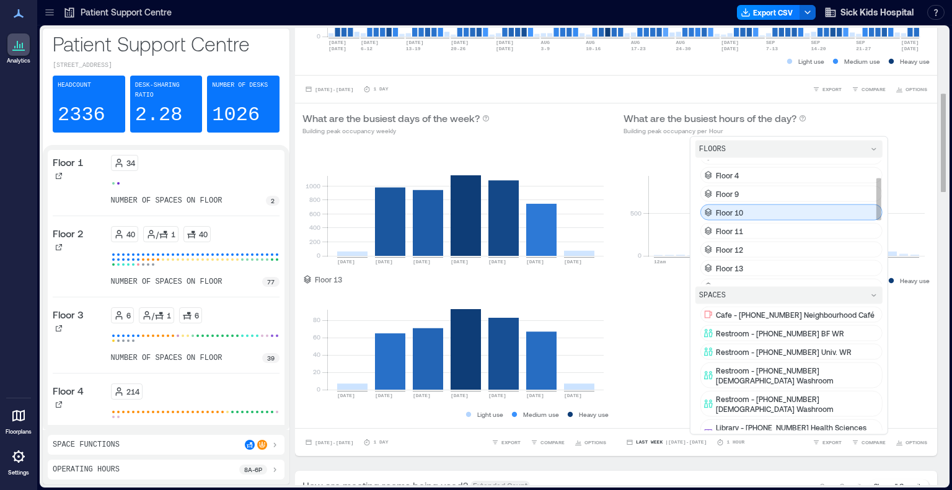
scroll to position [50, 0]
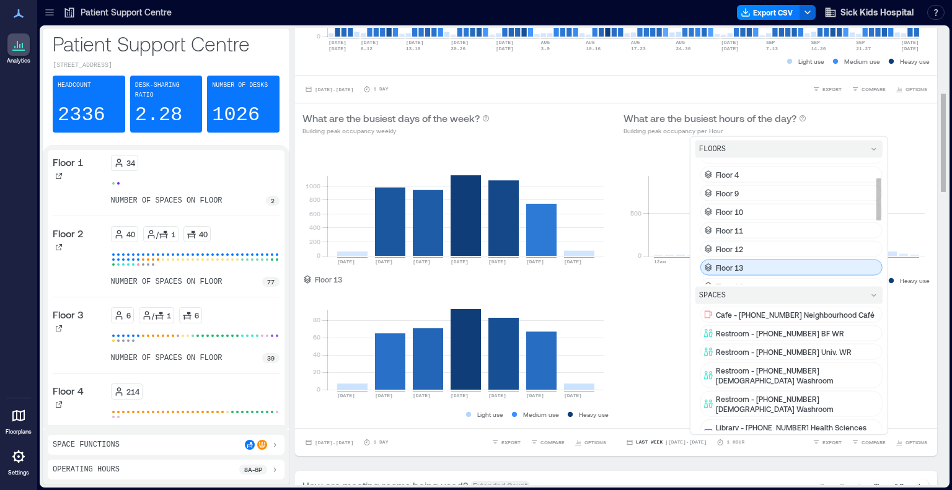
click at [761, 262] on div "Floor 13" at bounding box center [791, 268] width 182 height 16
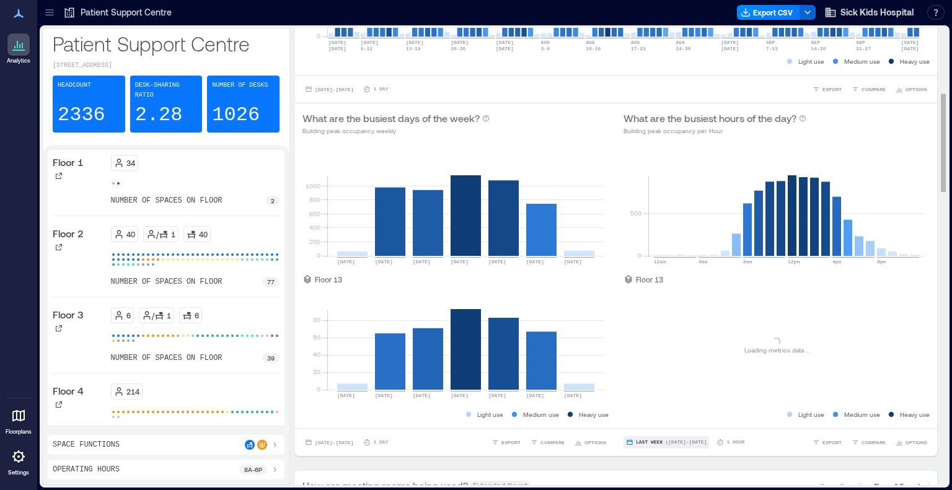
click at [665, 442] on span "| Oct 5 - Oct 11" at bounding box center [686, 442] width 42 height 0
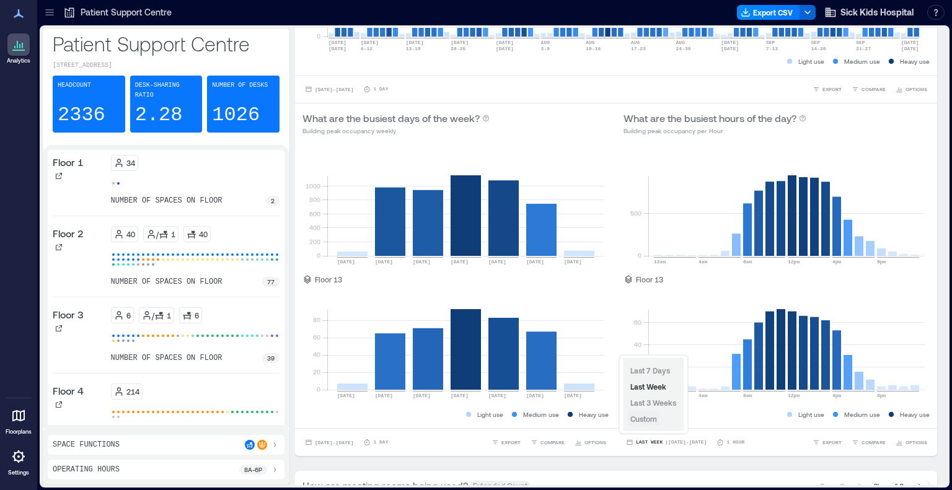
click at [640, 424] on button "Custom" at bounding box center [644, 418] width 32 height 15
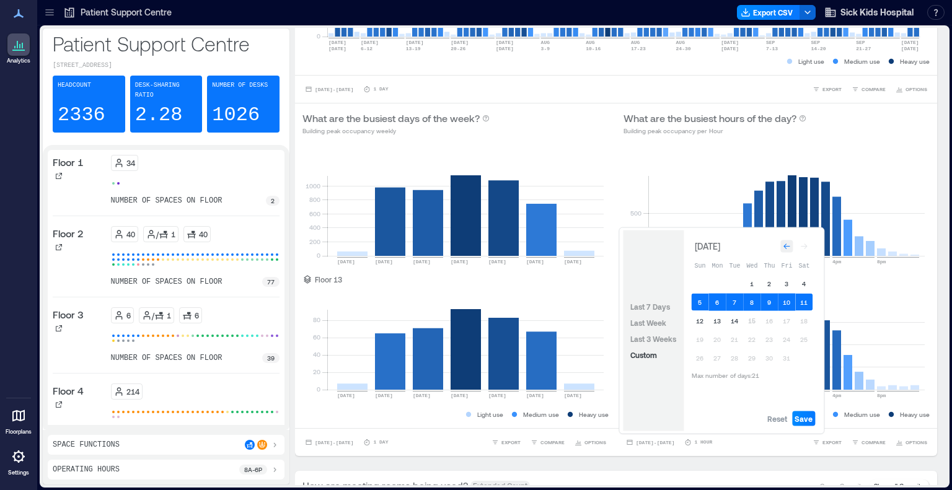
click at [789, 244] on icon "Go to previous month" at bounding box center [786, 246] width 7 height 7
click at [783, 344] on button "26" at bounding box center [786, 339] width 17 height 17
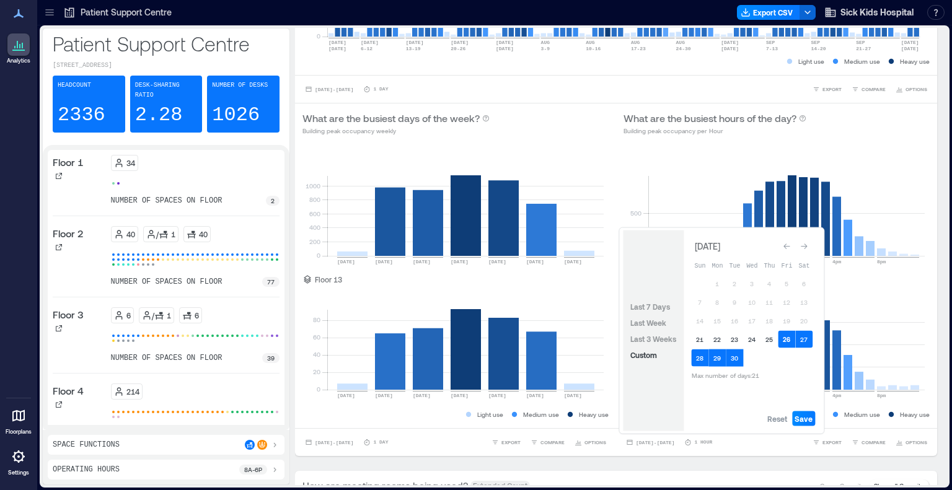
click at [783, 344] on button "26" at bounding box center [786, 339] width 17 height 17
click at [784, 339] on button "26" at bounding box center [786, 339] width 17 height 17
click at [717, 304] on button "8" at bounding box center [716, 302] width 17 height 17
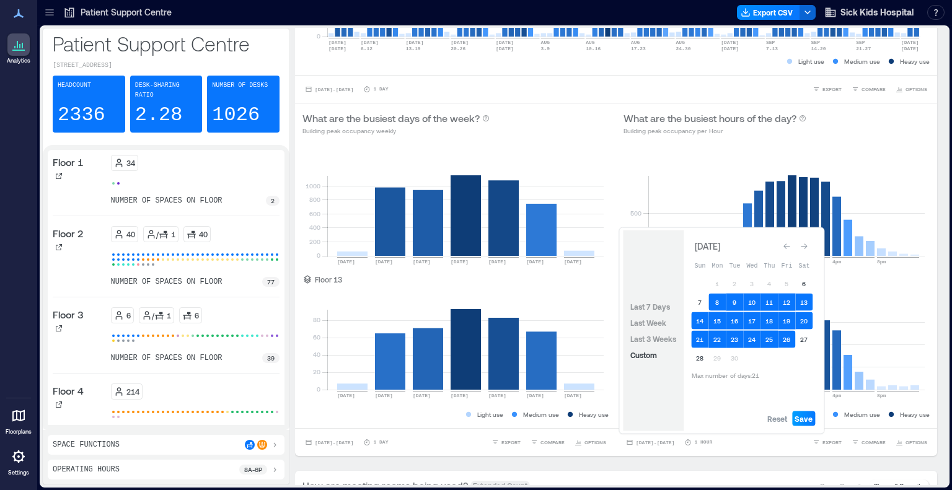
click at [801, 416] on span "Save" at bounding box center [803, 419] width 18 height 10
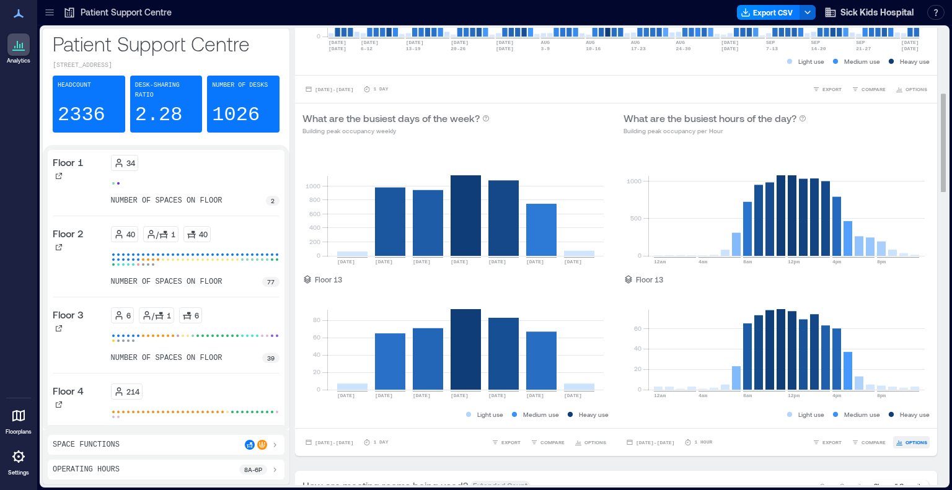
click at [905, 442] on span "OPTIONS" at bounding box center [916, 442] width 22 height 7
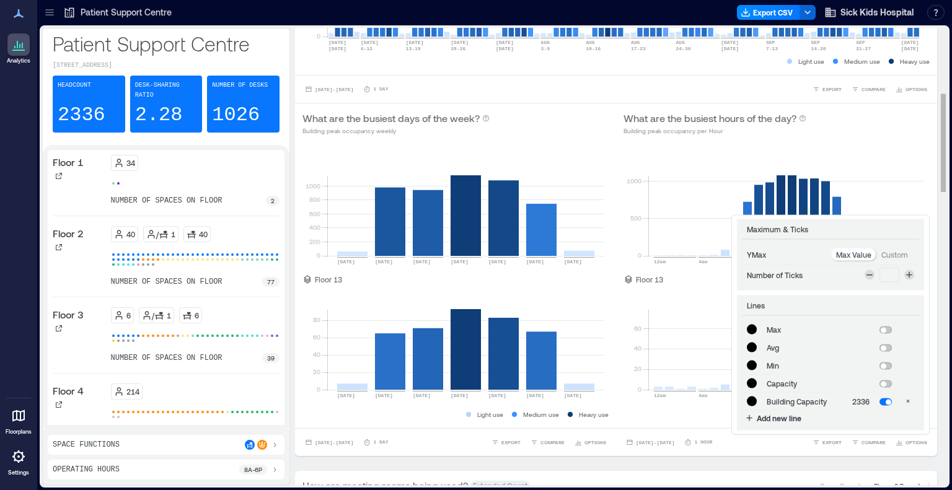
click at [885, 257] on p "Custom" at bounding box center [894, 255] width 27 height 10
type input "*******"
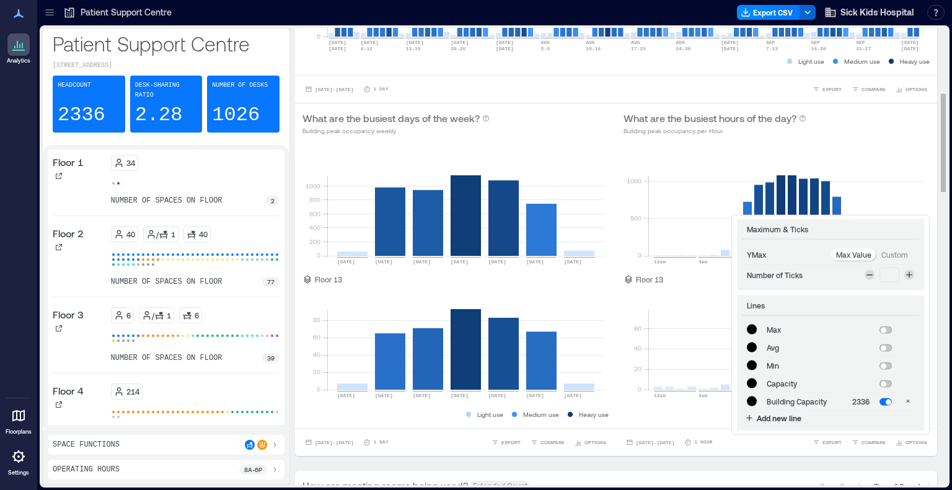
type input "*******"
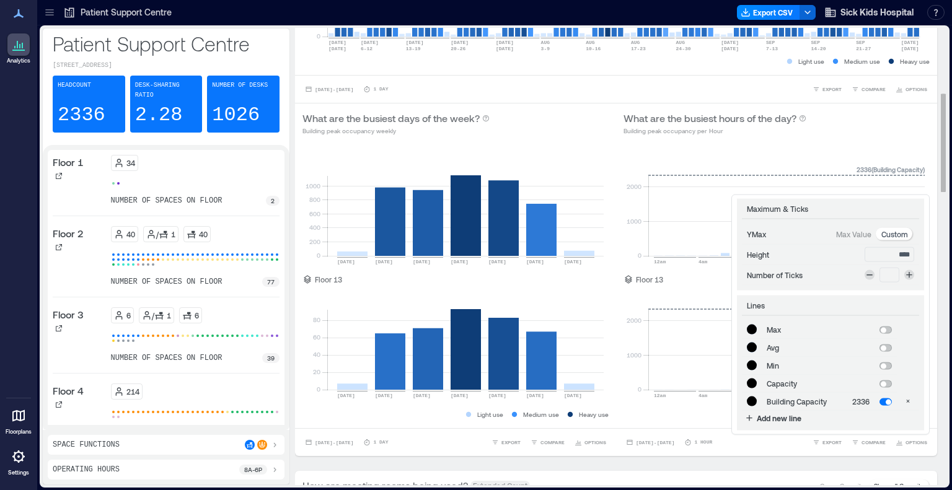
drag, startPoint x: 884, startPoint y: 257, endPoint x: 921, endPoint y: 260, distance: 37.3
click at [921, 260] on div "**********" at bounding box center [776, 279] width 321 height 353
type input "*"
type input "*******"
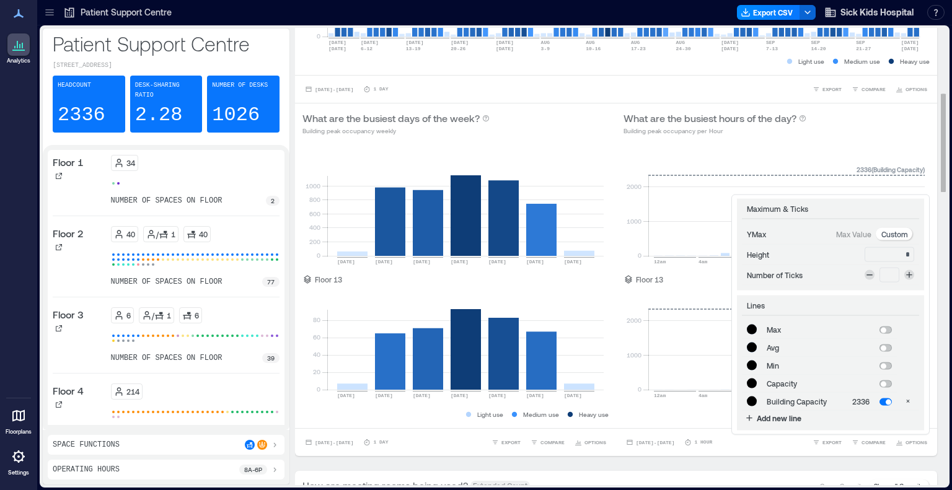
type input "*******"
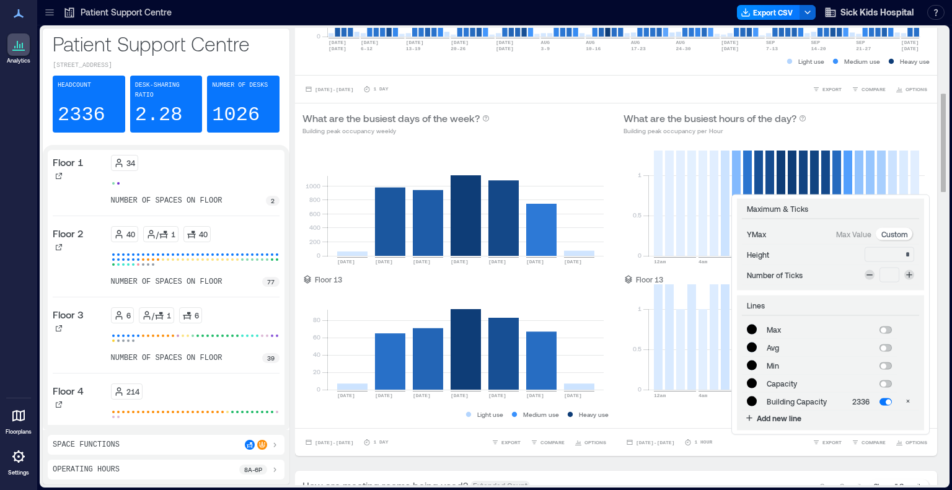
type input "**"
type input "*******"
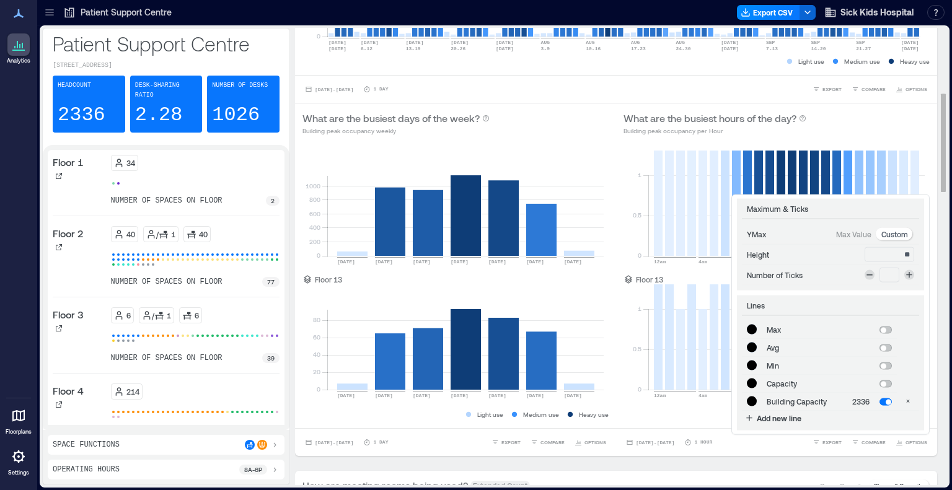
type input "*******"
type input "***"
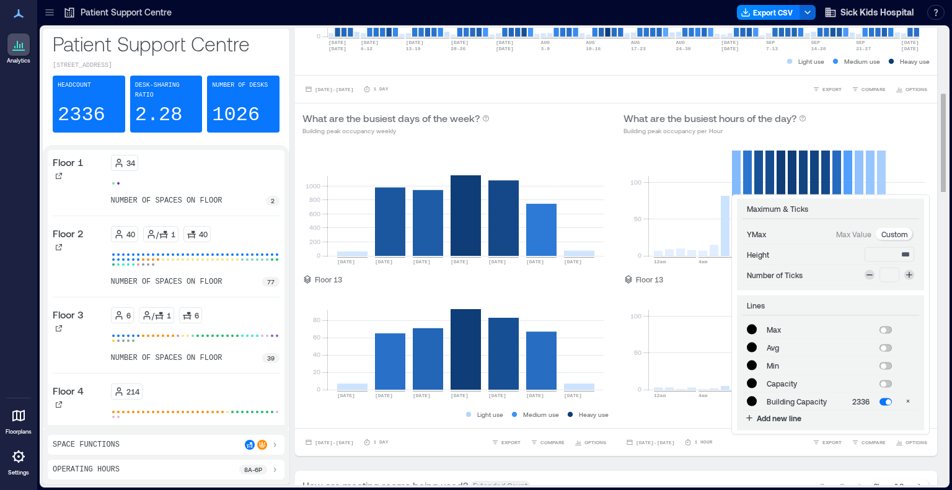
type input "*******"
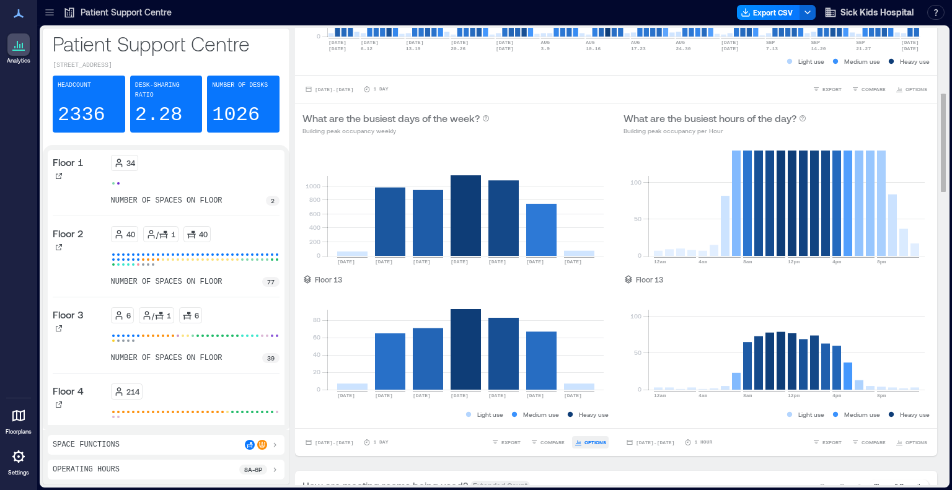
click at [590, 439] on span "OPTIONS" at bounding box center [595, 442] width 22 height 7
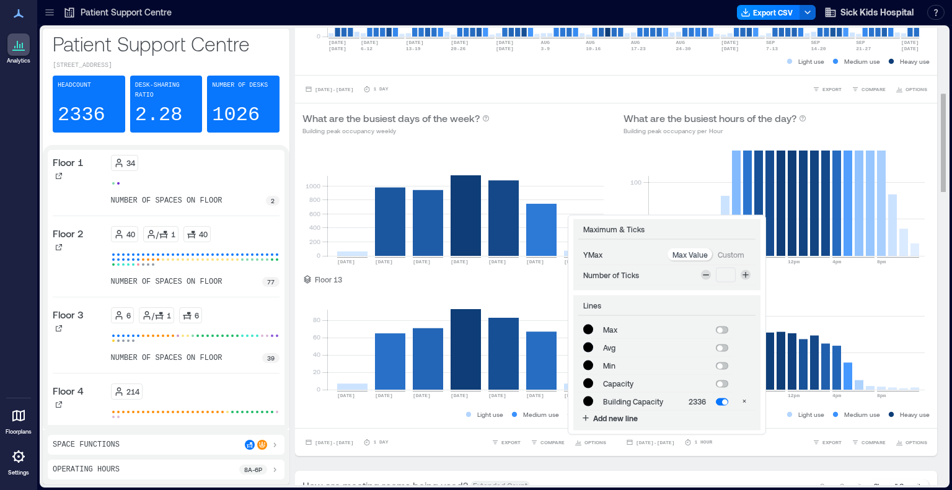
click at [736, 252] on p "Custom" at bounding box center [731, 255] width 27 height 10
type input "*******"
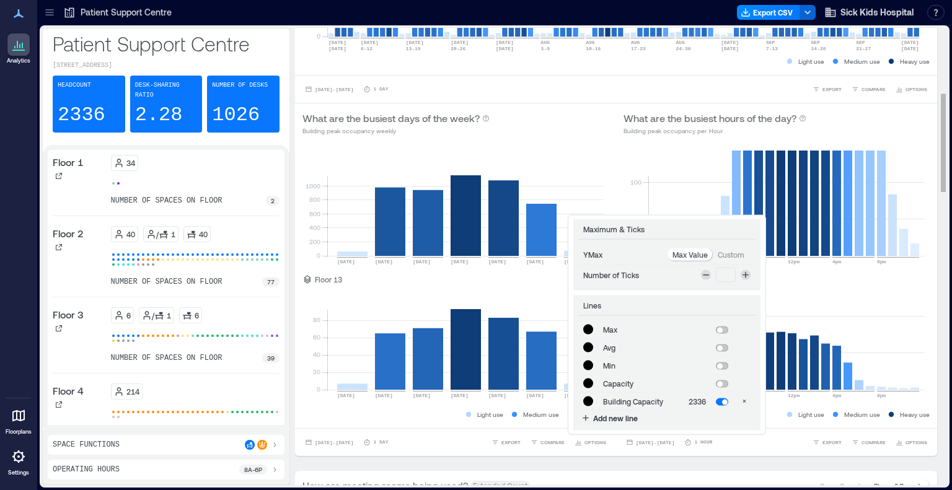
type input "*******"
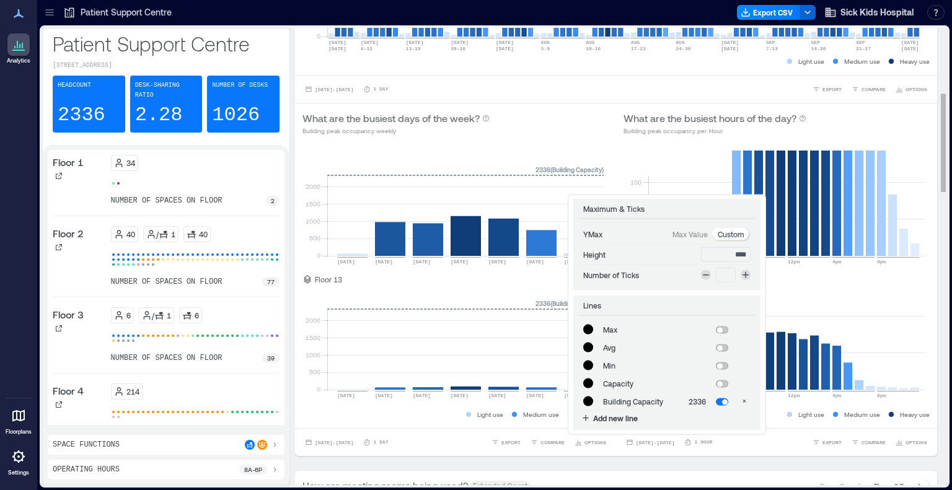
drag, startPoint x: 727, startPoint y: 257, endPoint x: 761, endPoint y: 260, distance: 33.6
click at [761, 260] on div "**********" at bounding box center [666, 314] width 195 height 237
type input "**"
type input "*******"
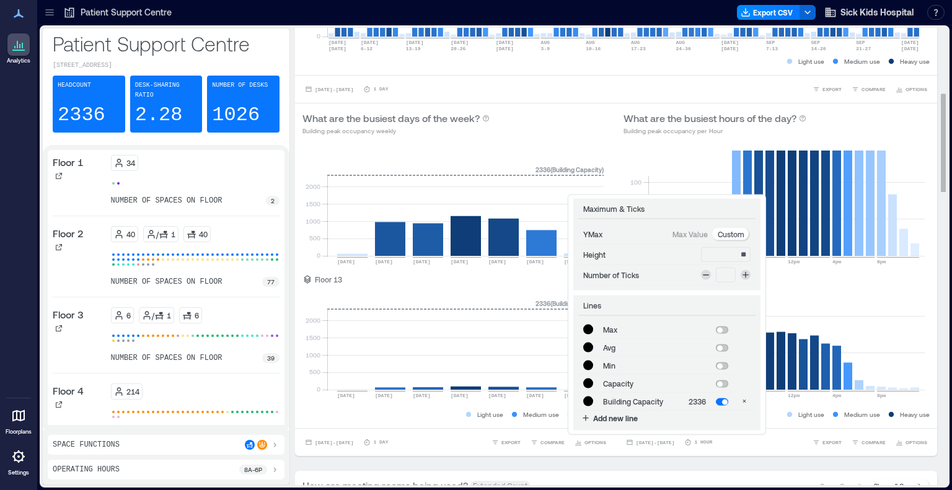
type input "*******"
type input "***"
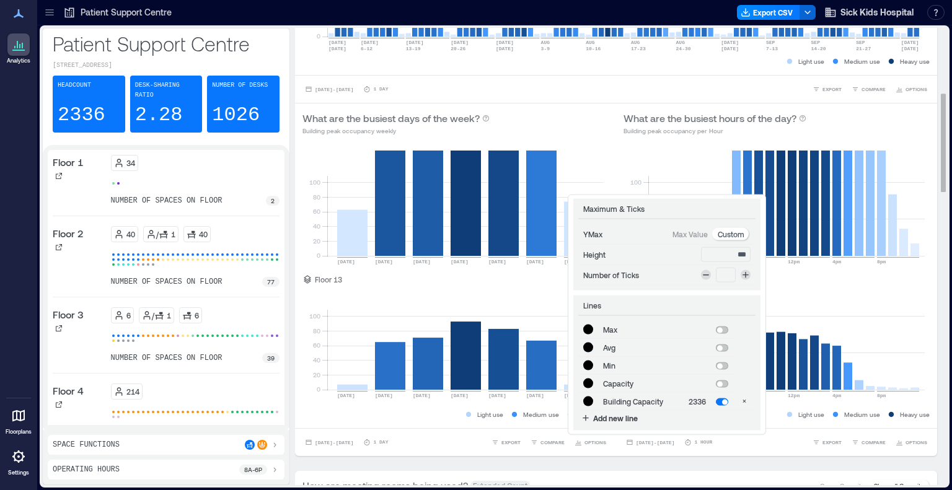
type input "*******"
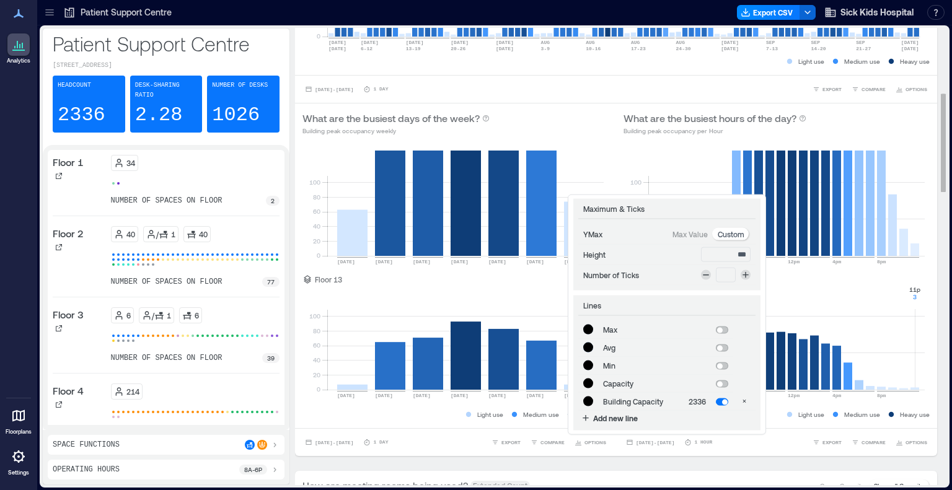
type input "*******"
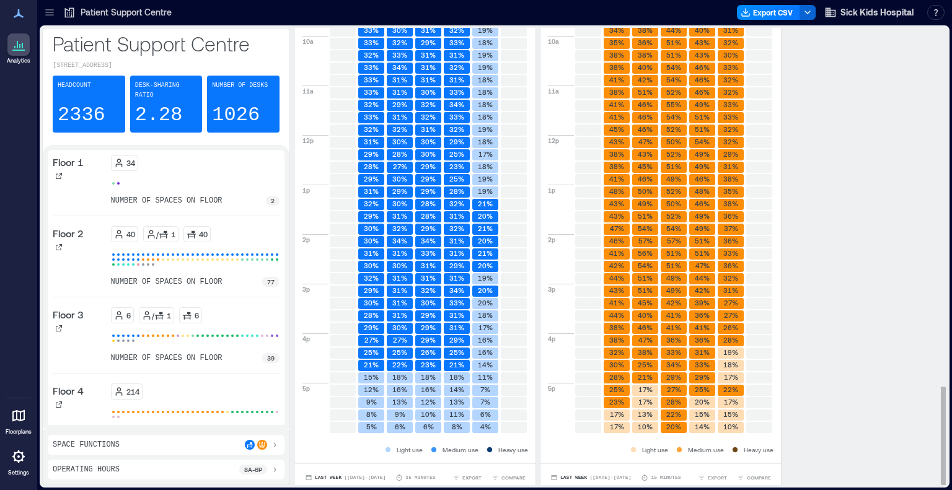
scroll to position [1668, 0]
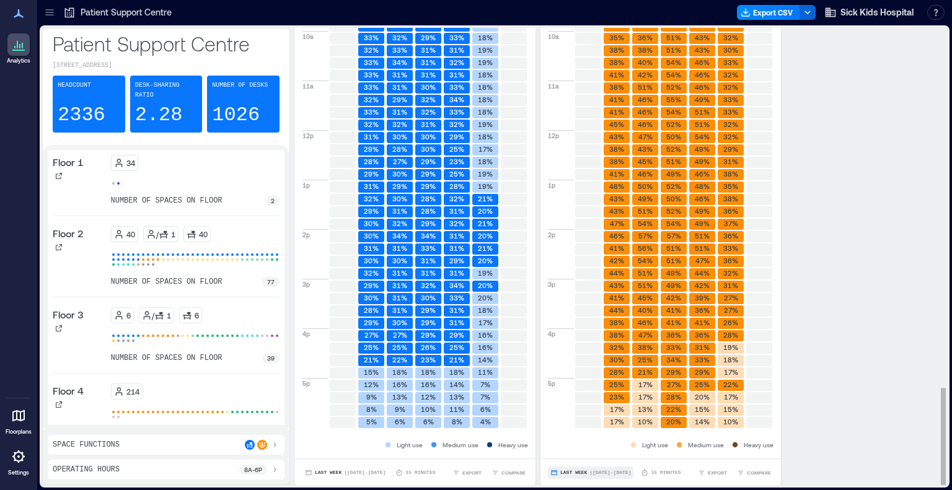
click at [592, 473] on span "| Oct 5 - Oct 11" at bounding box center [610, 473] width 42 height 0
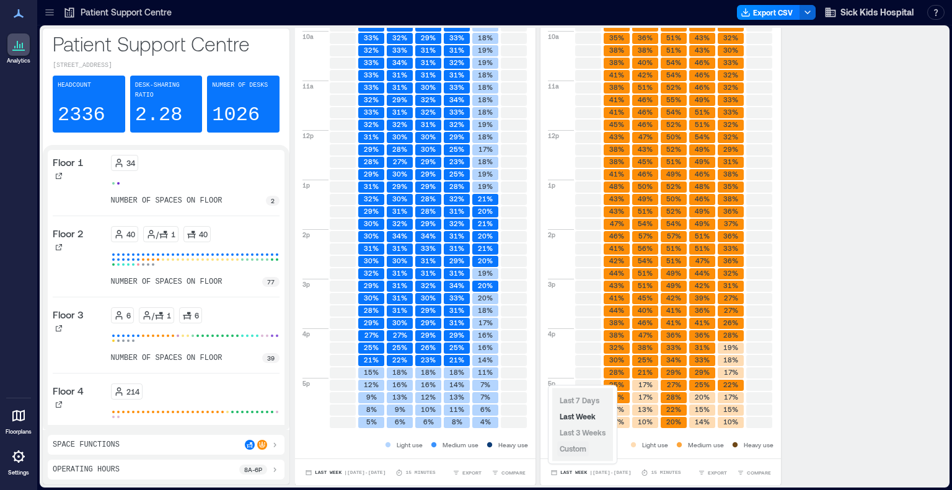
click at [579, 453] on span "Custom" at bounding box center [573, 448] width 27 height 9
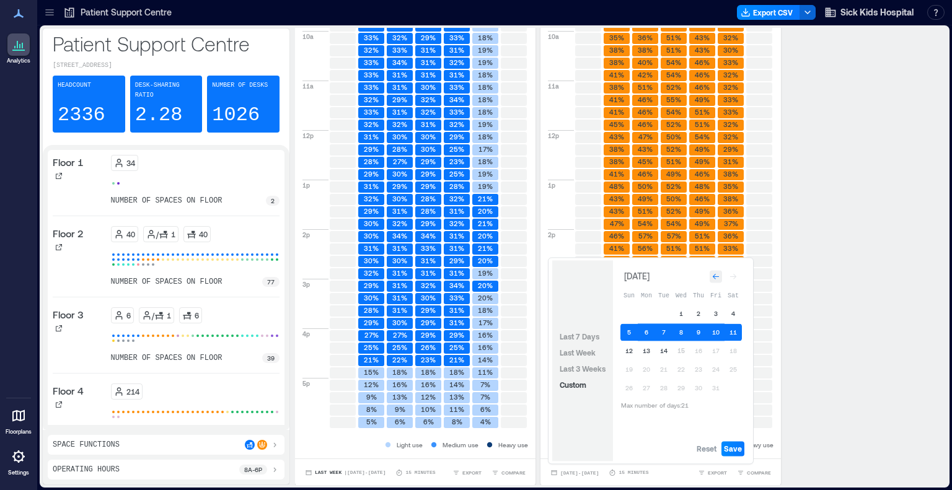
click at [716, 275] on icon "Go to previous month" at bounding box center [715, 276] width 7 height 7
click at [717, 361] on button "26" at bounding box center [715, 369] width 17 height 17
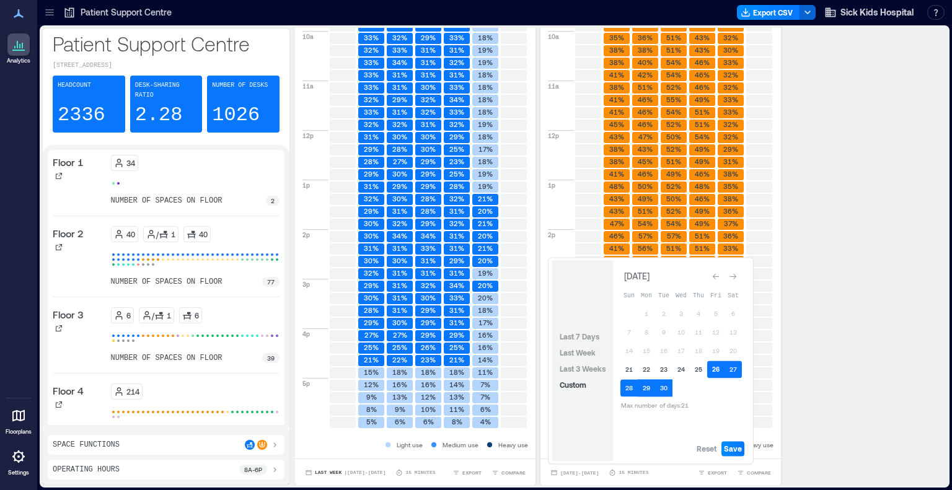
click at [717, 361] on button "26" at bounding box center [715, 369] width 17 height 17
click at [716, 349] on button "19" at bounding box center [715, 350] width 17 height 17
click at [650, 352] on button "15" at bounding box center [646, 350] width 17 height 17
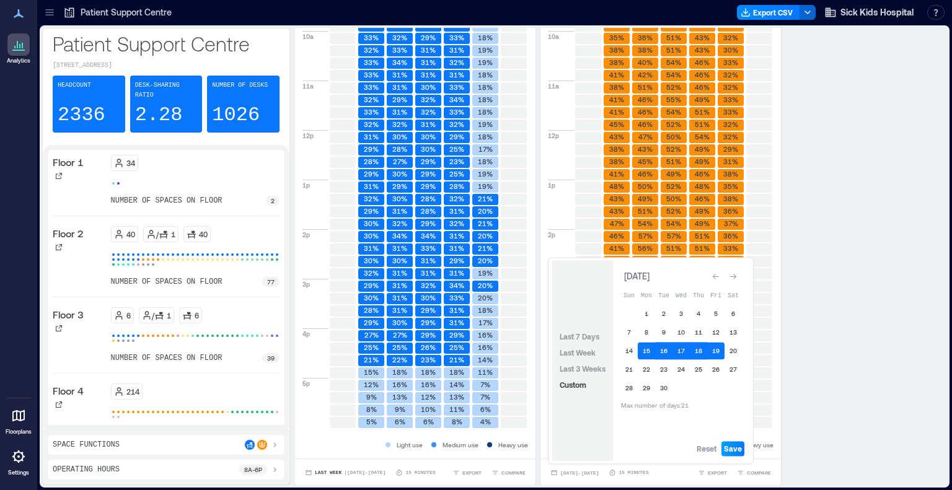
click at [734, 448] on span "Save" at bounding box center [733, 449] width 18 height 10
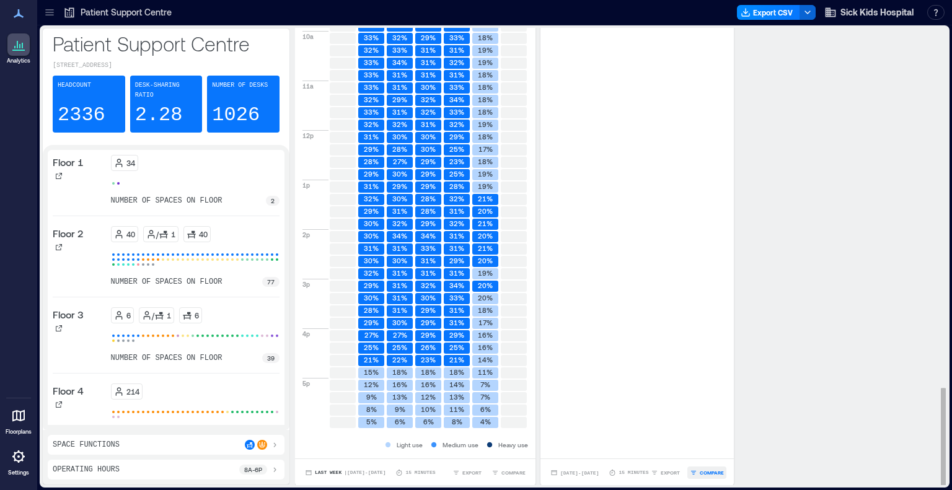
click at [724, 469] on span "COMPARE" at bounding box center [712, 472] width 24 height 7
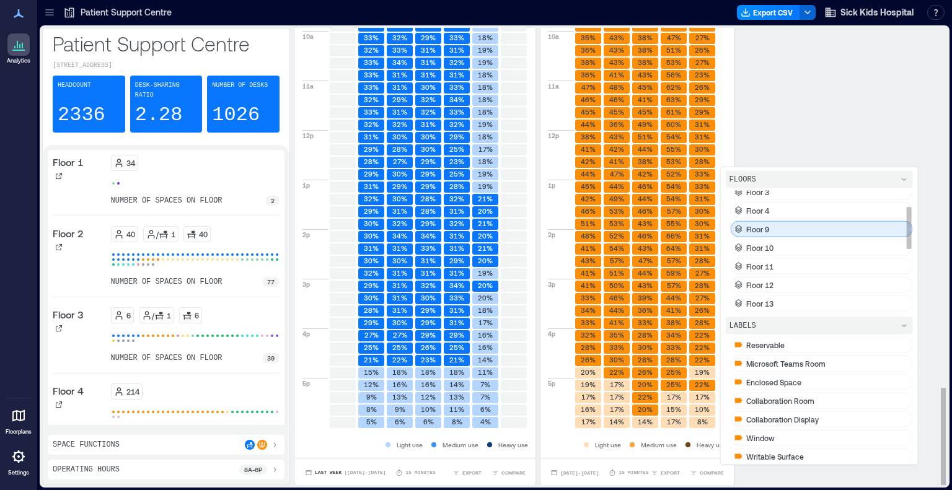
scroll to position [45, 0]
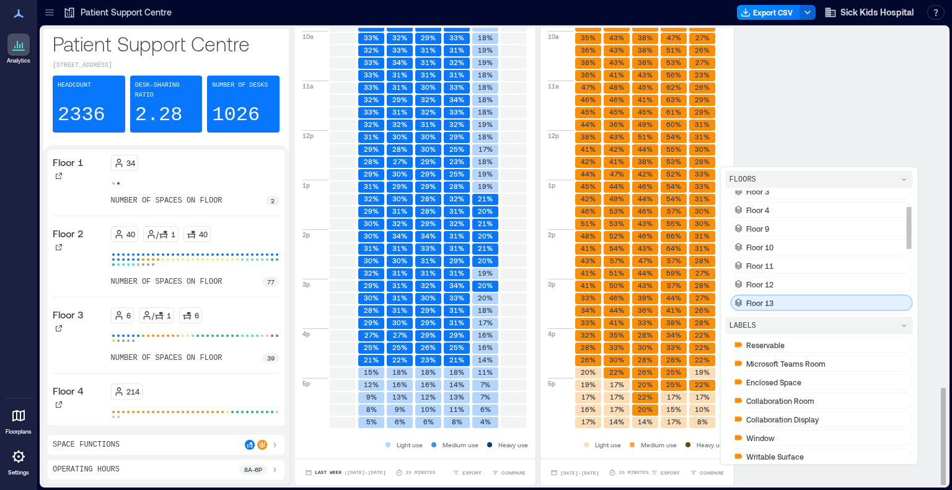
click at [785, 299] on div "Floor 13" at bounding box center [822, 303] width 182 height 16
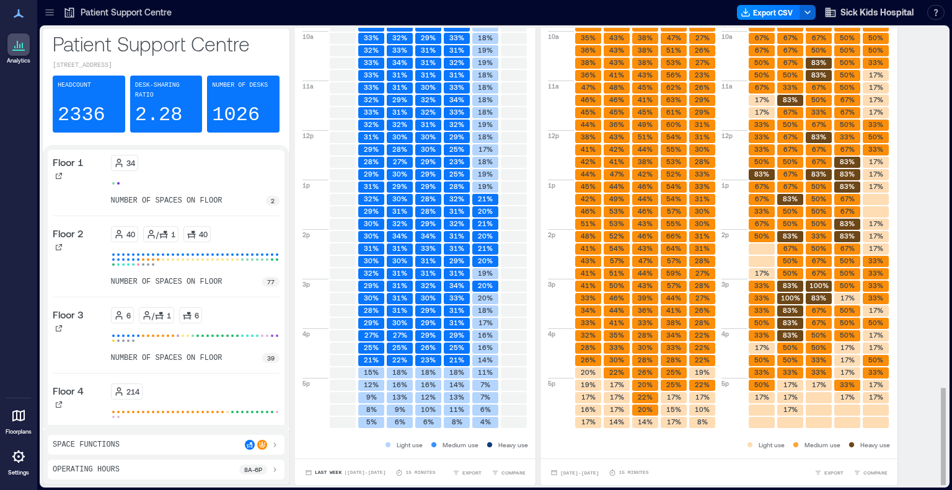
click at [917, 330] on div "Are there enough desks? Percentage of desks in use for more than 1 minute All D…" at bounding box center [616, 168] width 642 height 638
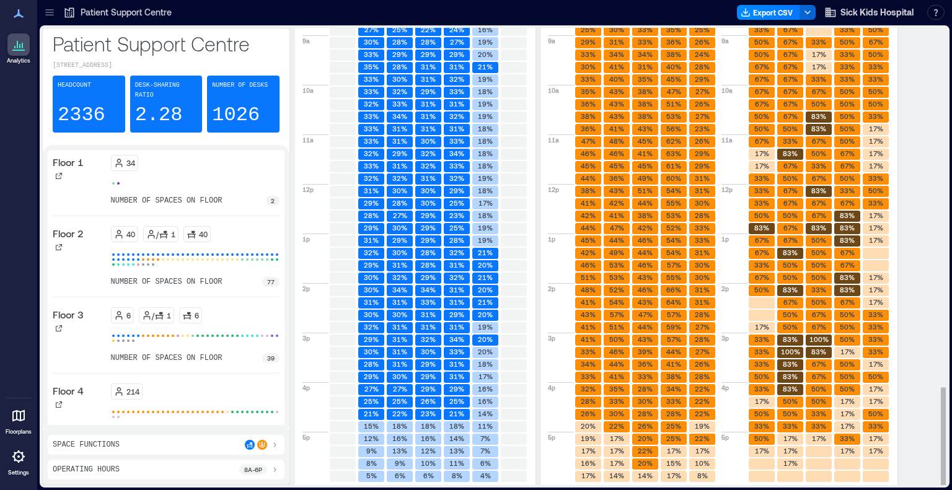
scroll to position [1668, 0]
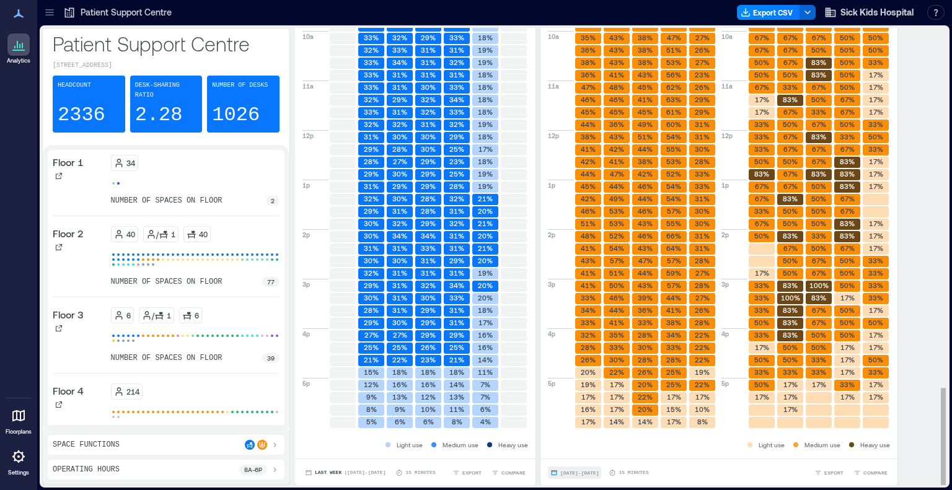
click at [599, 471] on span "Sep 15, 2025 - Sep 19, 2025" at bounding box center [579, 473] width 38 height 6
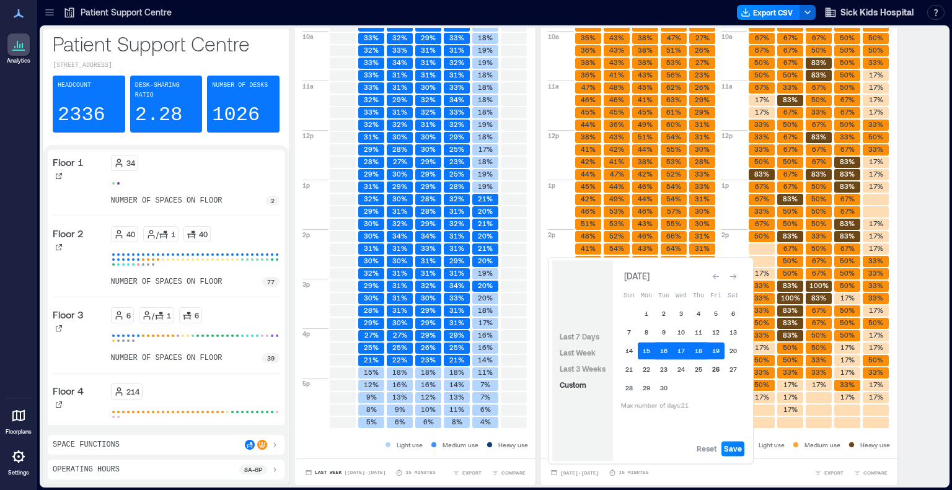
click at [719, 371] on button "26" at bounding box center [715, 369] width 17 height 17
click at [645, 371] on button "22" at bounding box center [646, 369] width 17 height 17
click at [734, 447] on span "Save" at bounding box center [733, 449] width 18 height 10
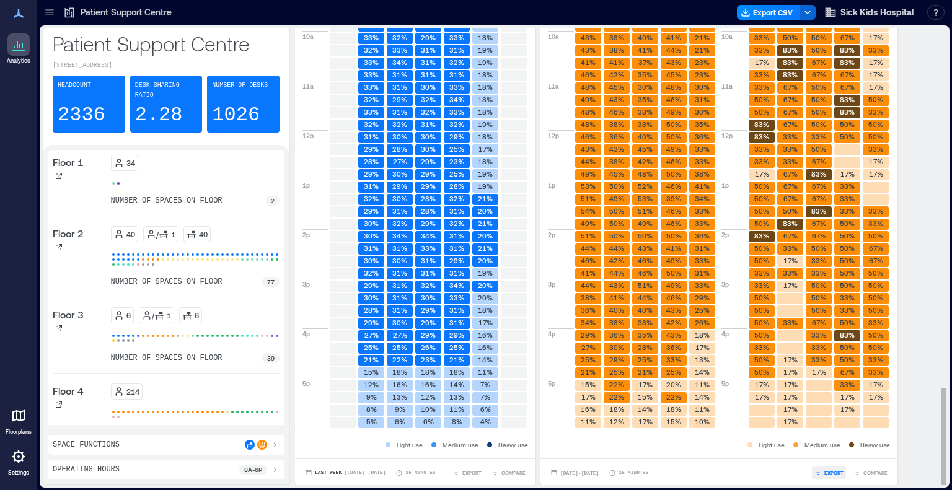
click at [837, 470] on span "EXPORT" at bounding box center [833, 472] width 19 height 7
click at [835, 441] on span "IMAGE" at bounding box center [838, 439] width 16 height 7
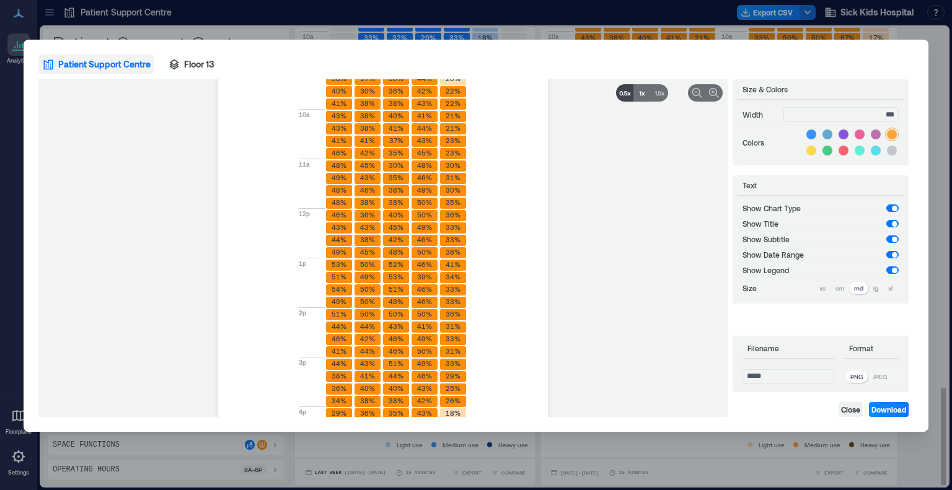
click at [622, 92] on icon at bounding box center [621, 93] width 4 height 4
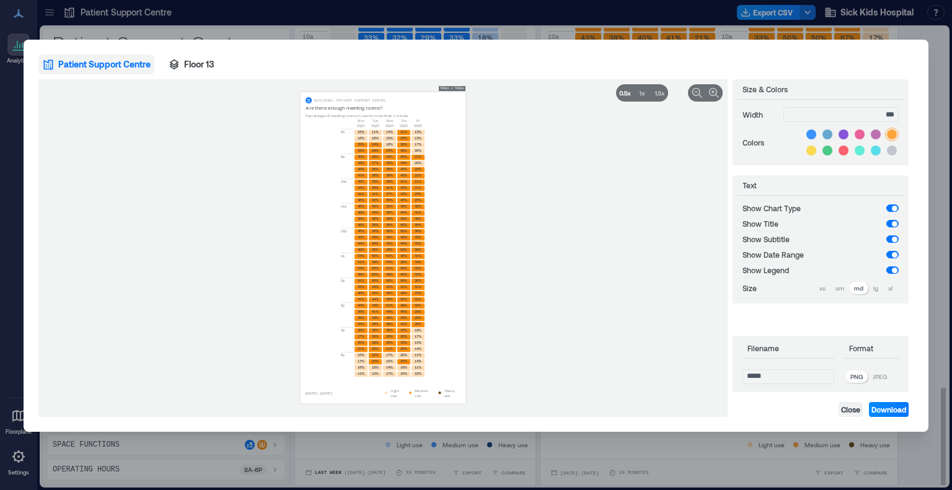
click at [880, 373] on p "JPEG" at bounding box center [879, 377] width 14 height 10
click at [201, 66] on span "Floor 13" at bounding box center [199, 64] width 30 height 12
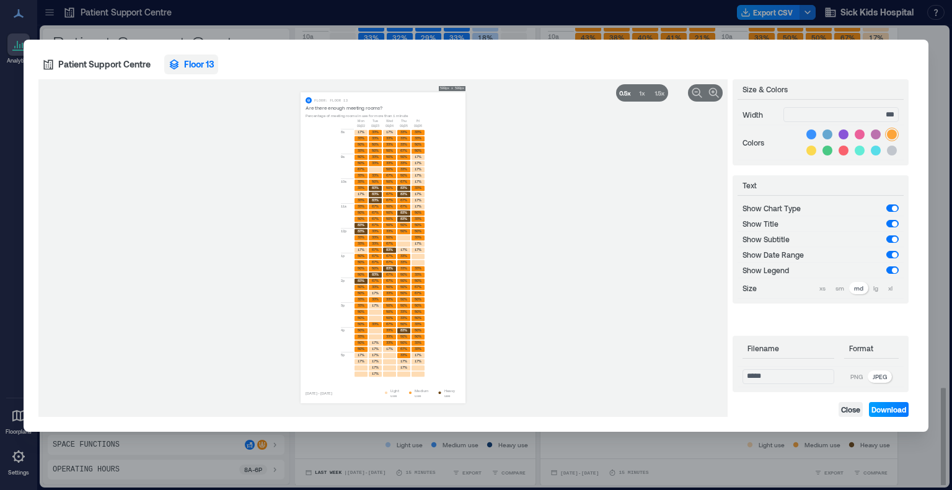
click at [881, 407] on span "Download" at bounding box center [888, 410] width 35 height 10
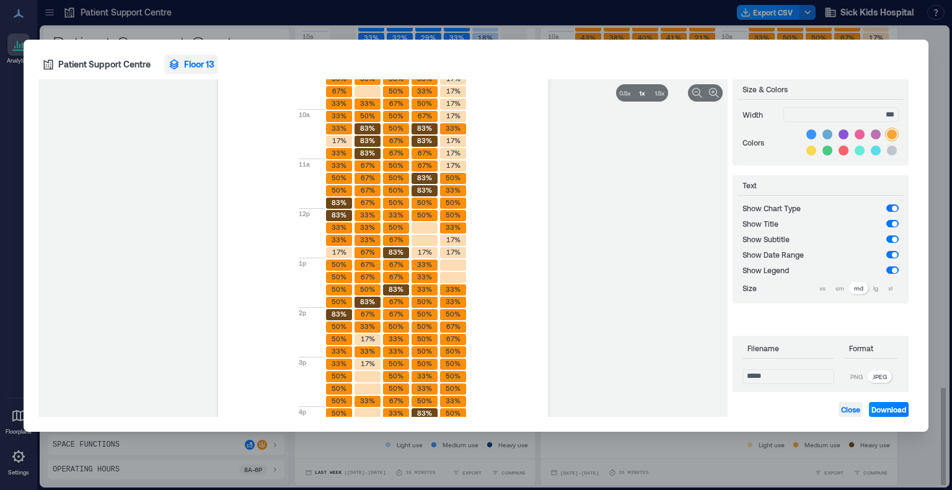
click at [849, 411] on span "Close" at bounding box center [850, 410] width 19 height 10
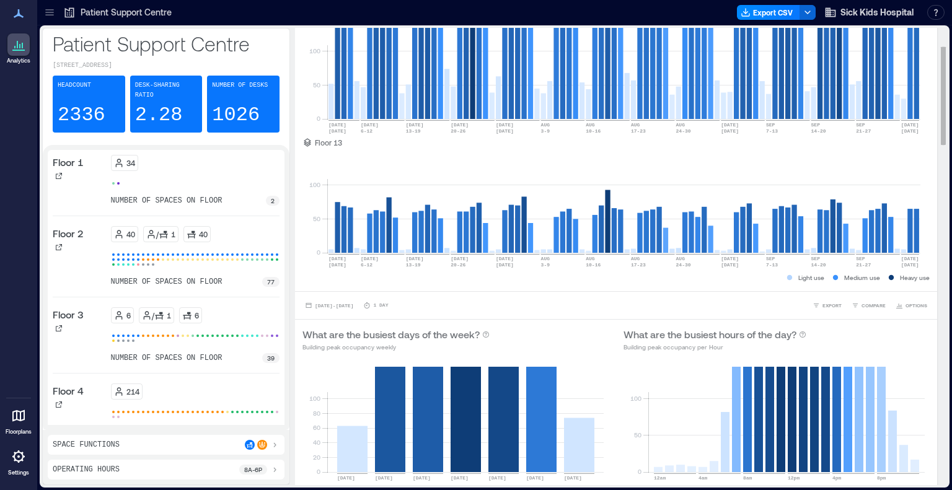
scroll to position [80, 0]
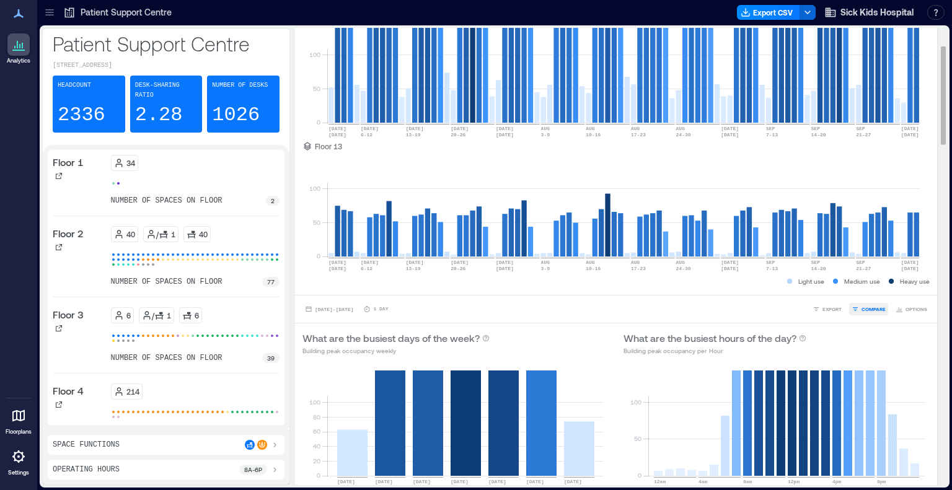
click at [861, 312] on span "COMPARE" at bounding box center [873, 308] width 24 height 7
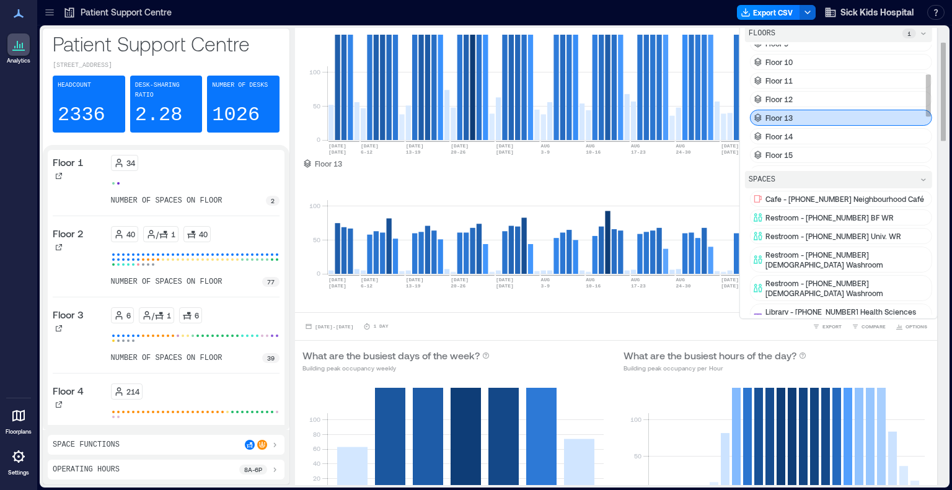
scroll to position [84, 0]
click at [794, 110] on div "Floor 13" at bounding box center [841, 117] width 182 height 16
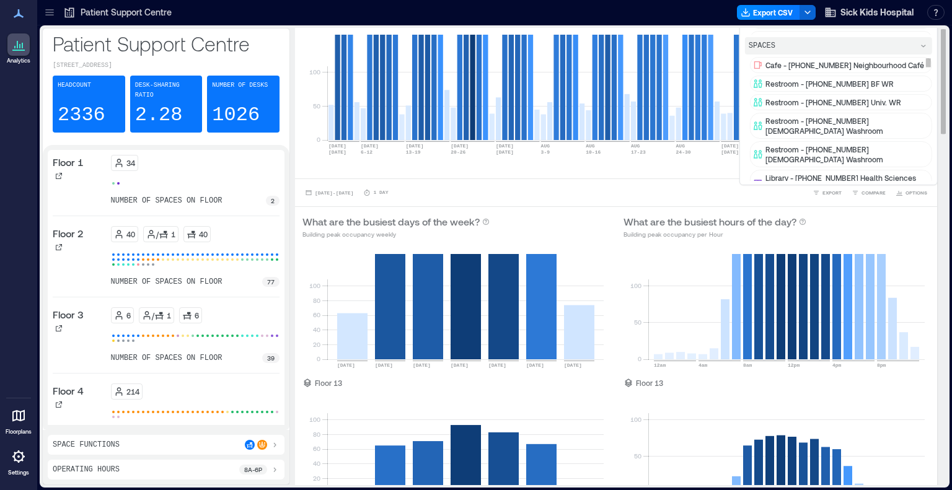
scroll to position [0, 0]
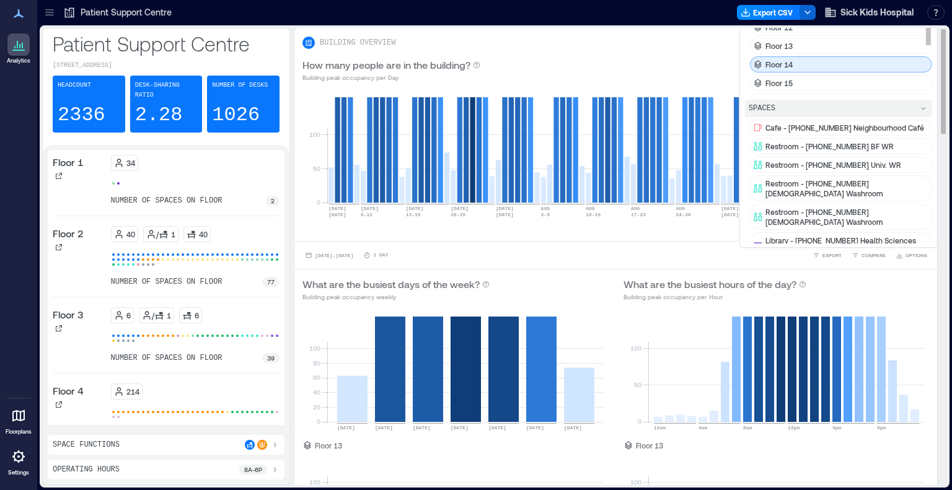
click at [784, 59] on p "Floor 14" at bounding box center [778, 64] width 27 height 10
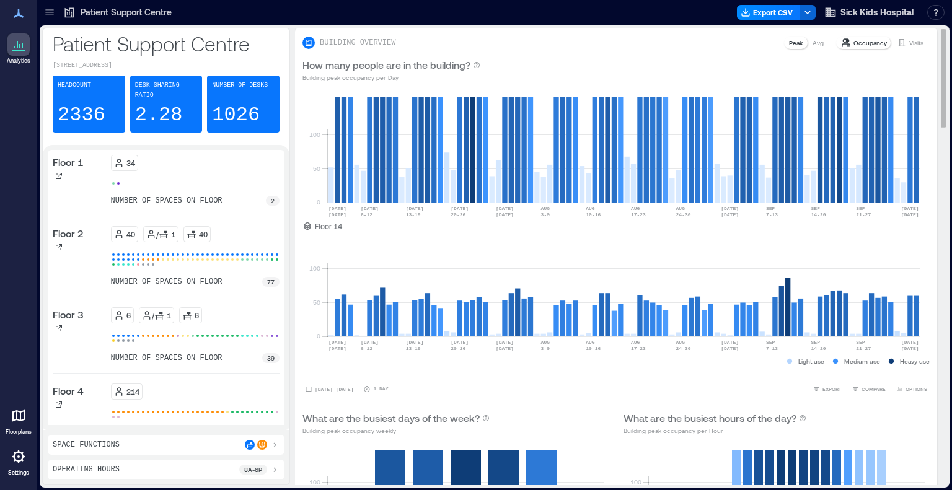
click at [300, 260] on div "0 50 100 JUN 29 JUL 5 JUL 6-12 JUL 13-19 JUL 20-26 JUL 27 AUG 2 AUG 3-9 AUG 10-…" at bounding box center [616, 232] width 642 height 285
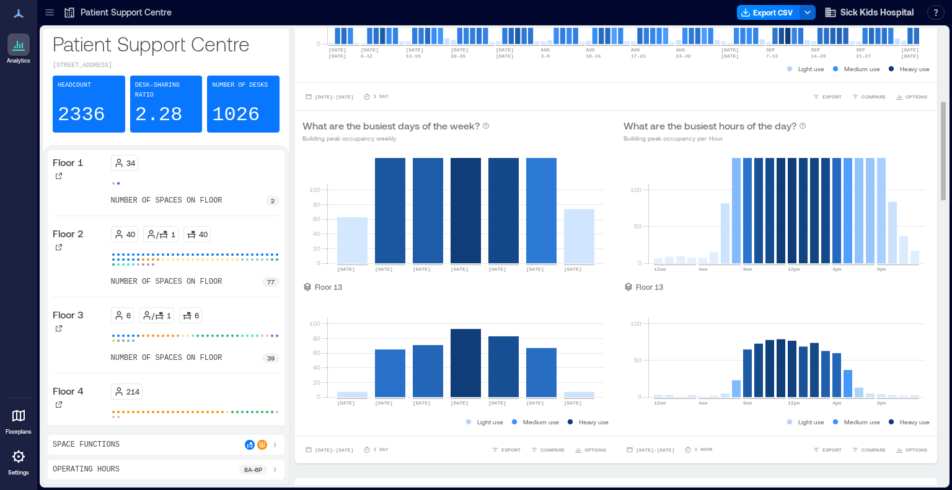
scroll to position [359, 0]
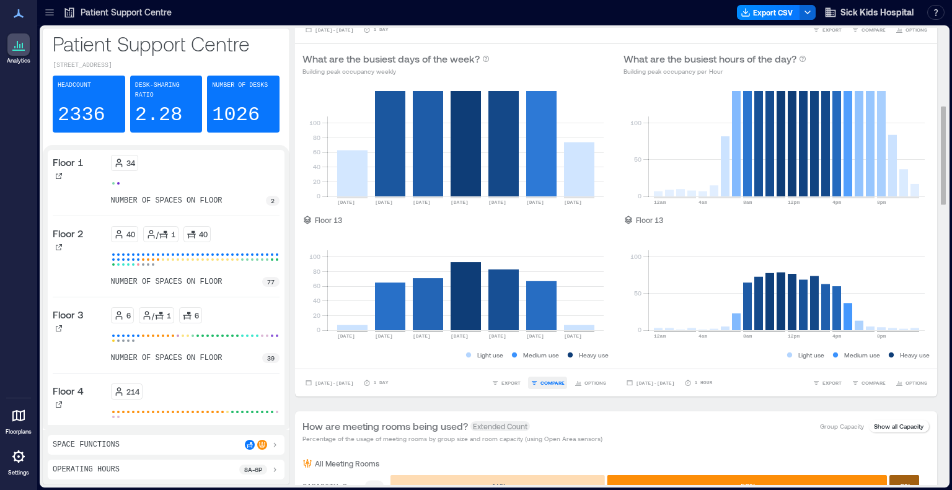
click at [550, 381] on span "COMPARE" at bounding box center [552, 382] width 24 height 7
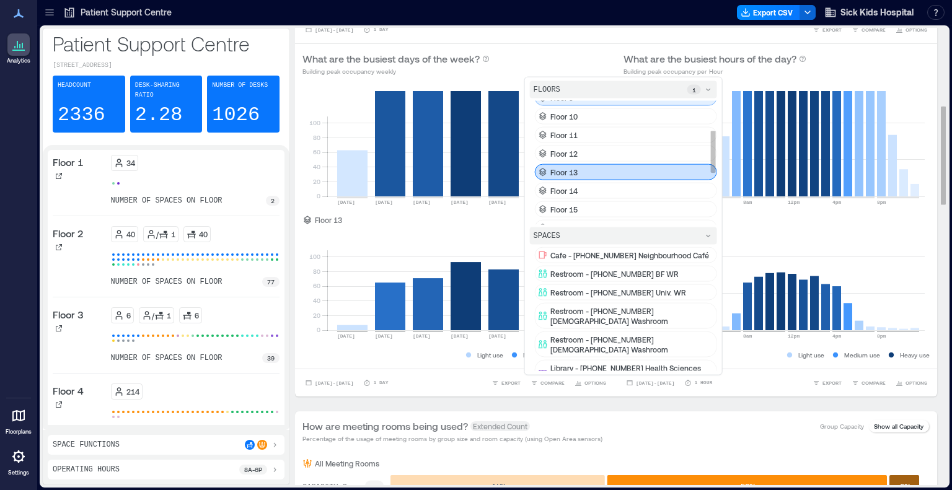
scroll to position [86, 0]
click at [568, 167] on p "Floor 13" at bounding box center [563, 172] width 27 height 10
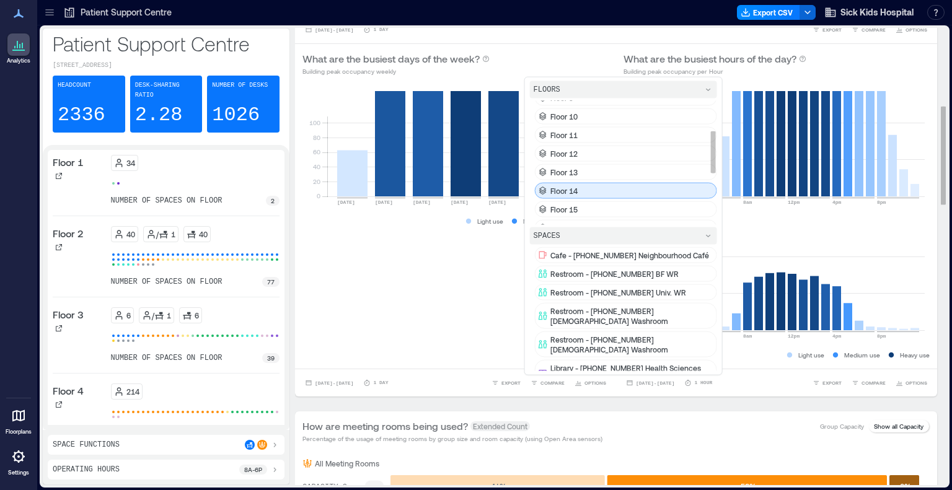
click at [566, 186] on p "Floor 14" at bounding box center [563, 191] width 27 height 10
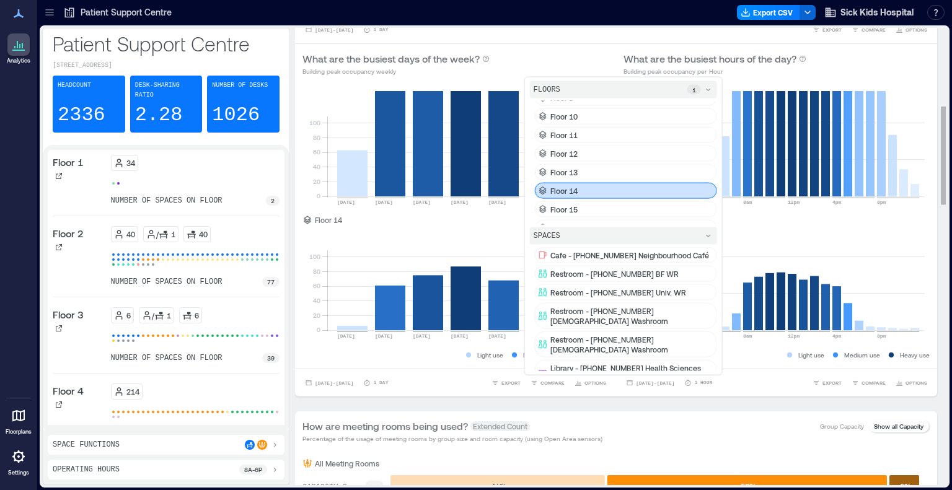
click at [863, 390] on div "Sep 8, 2025 - Sep 26, 2025 1 Hour EXPORT COMPARE OPTIONS" at bounding box center [776, 383] width 321 height 28
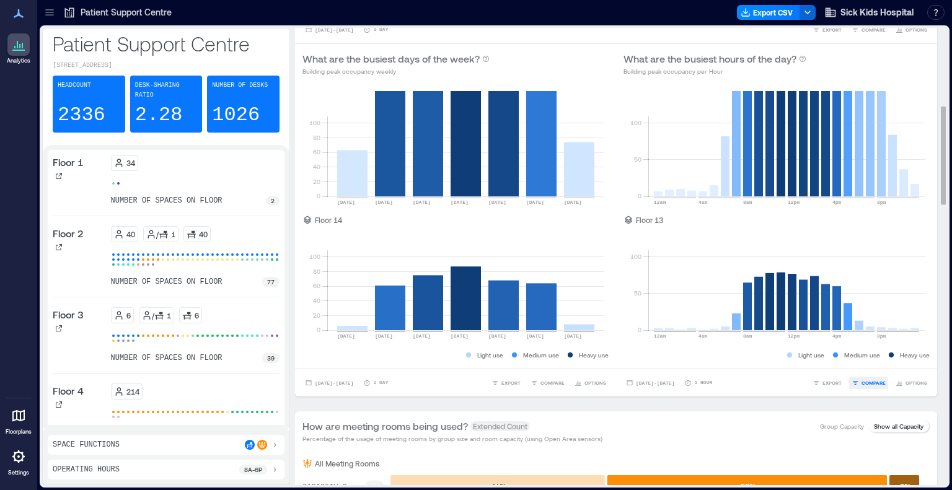
click at [865, 380] on span "COMPARE" at bounding box center [873, 382] width 24 height 7
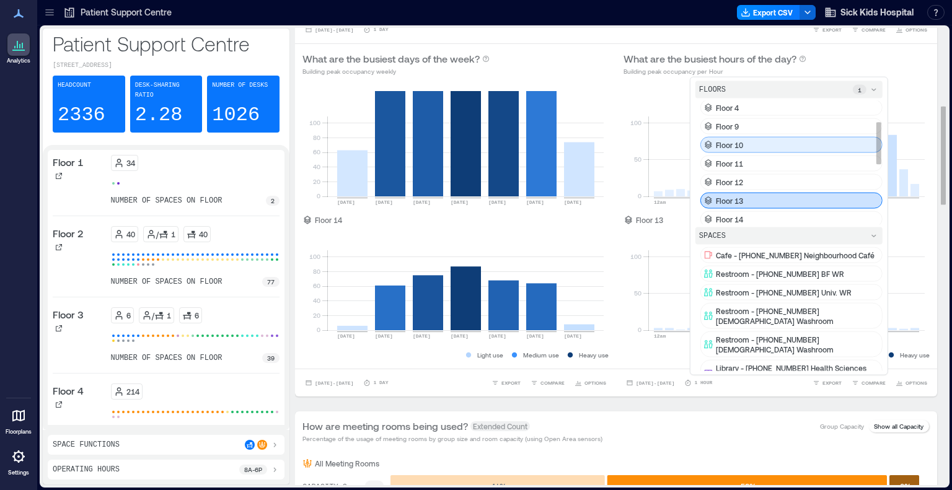
scroll to position [62, 0]
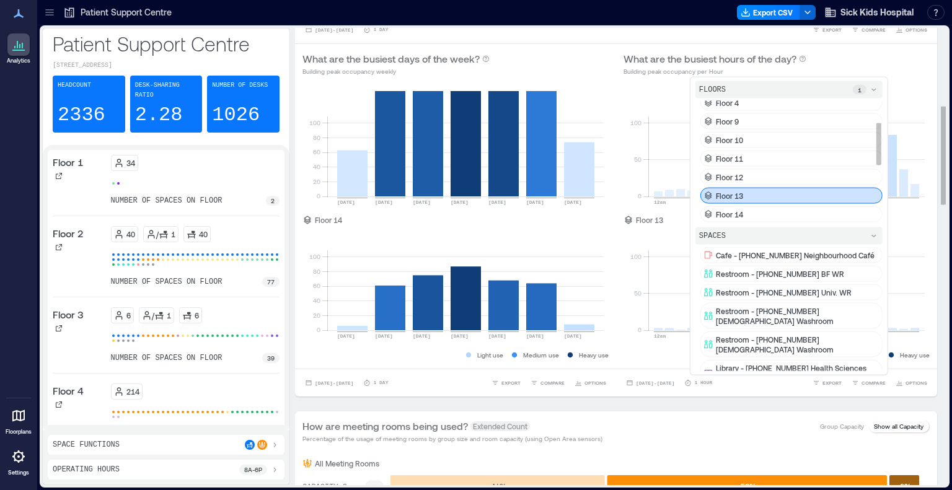
click at [733, 188] on div "Floor 13" at bounding box center [791, 196] width 182 height 16
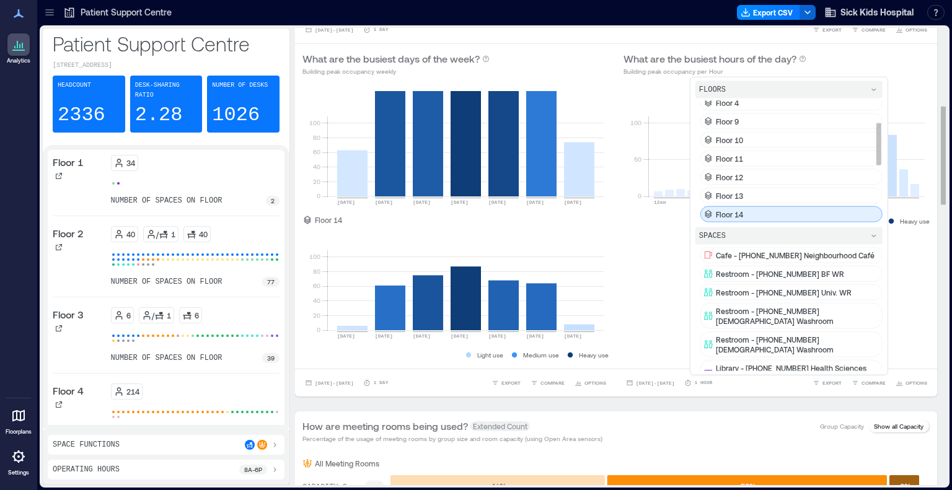
click at [728, 211] on p "Floor 14" at bounding box center [729, 214] width 27 height 10
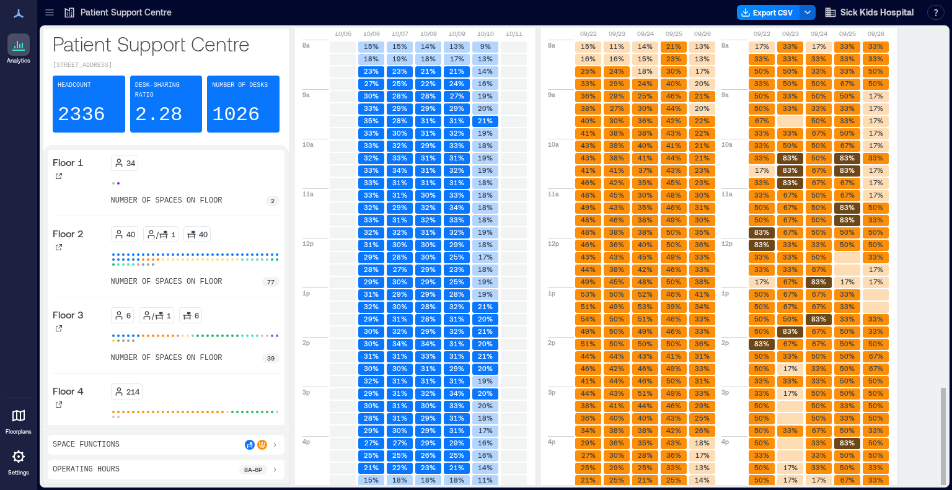
scroll to position [1668, 0]
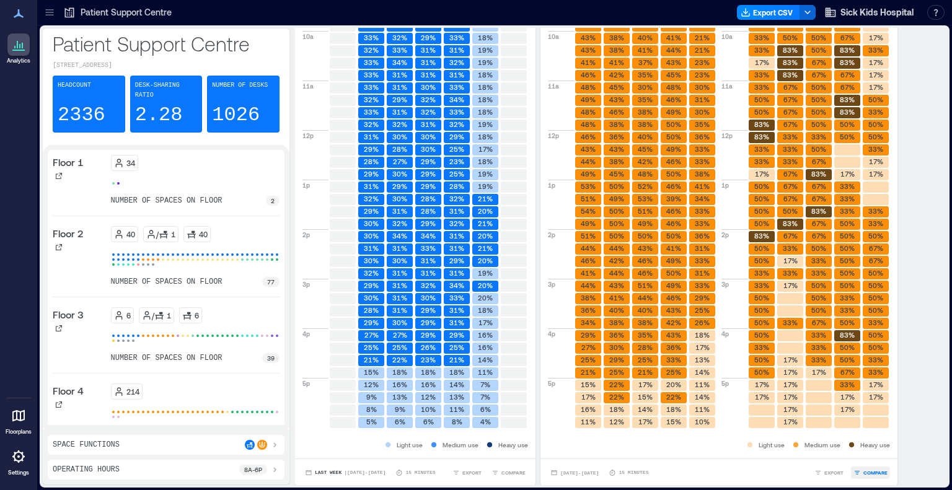
click at [869, 472] on span "COMPARE" at bounding box center [875, 472] width 24 height 7
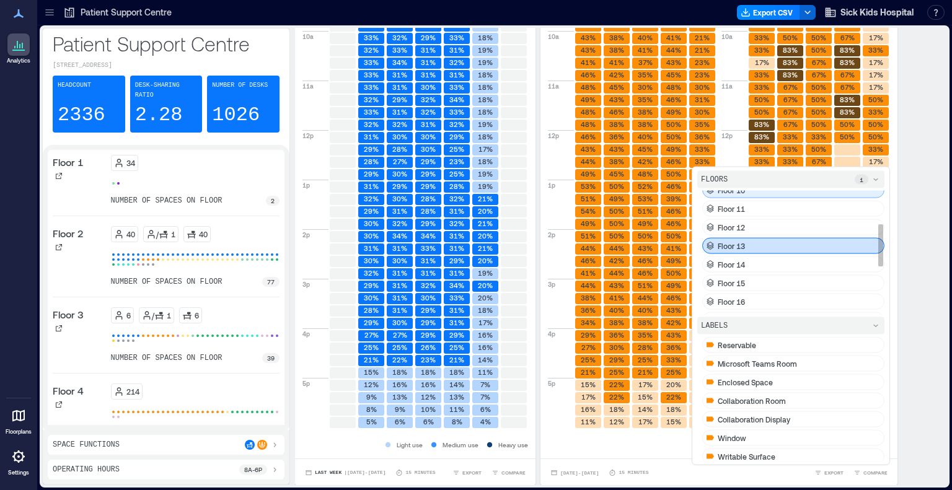
scroll to position [108, 0]
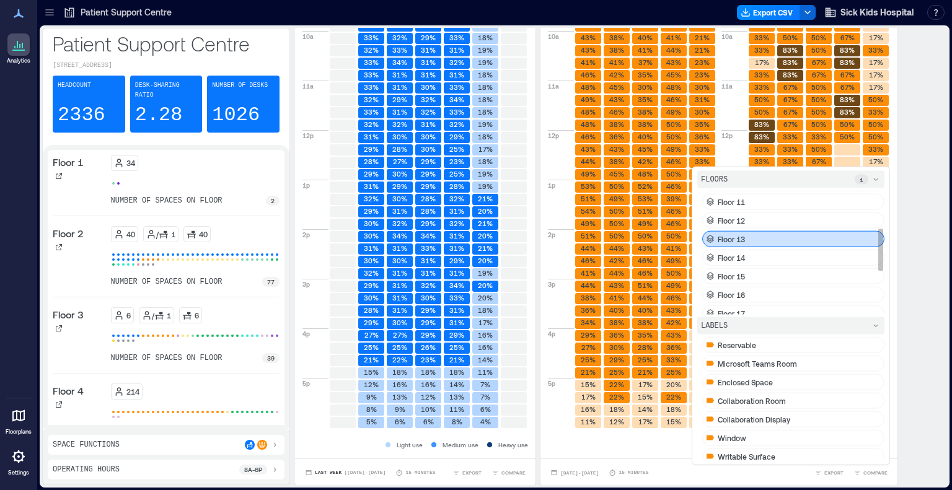
click at [746, 231] on div "Floor 13" at bounding box center [793, 239] width 182 height 16
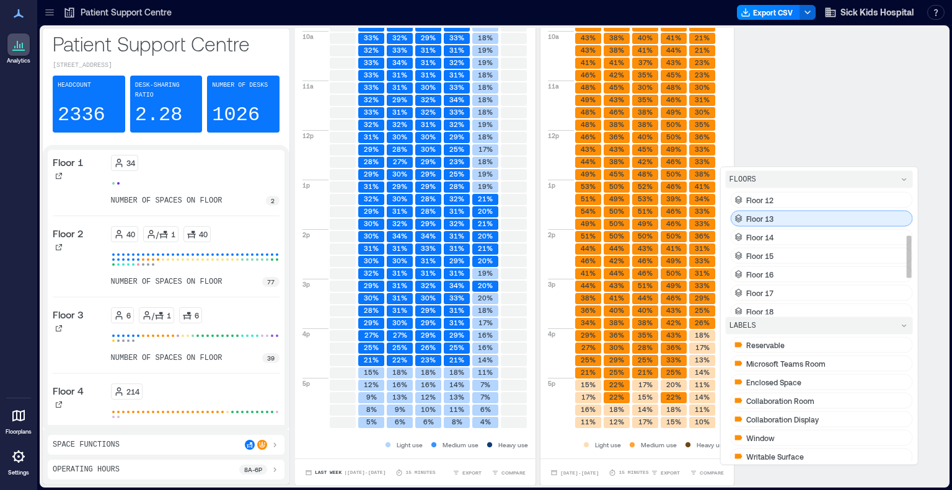
scroll to position [130, 0]
click at [746, 231] on p "Floor 14" at bounding box center [759, 236] width 27 height 10
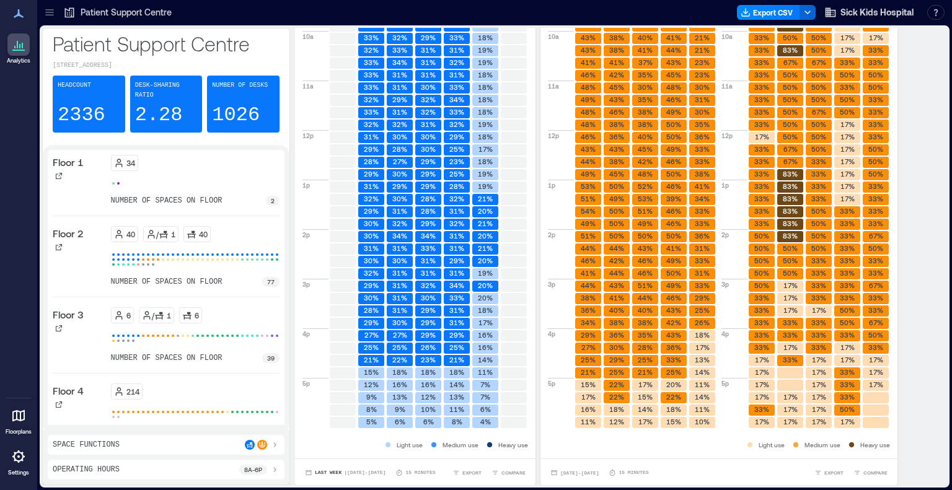
click at [908, 274] on div "Are there enough desks? Percentage of desks in use for more than 1 minute All D…" at bounding box center [616, 168] width 642 height 638
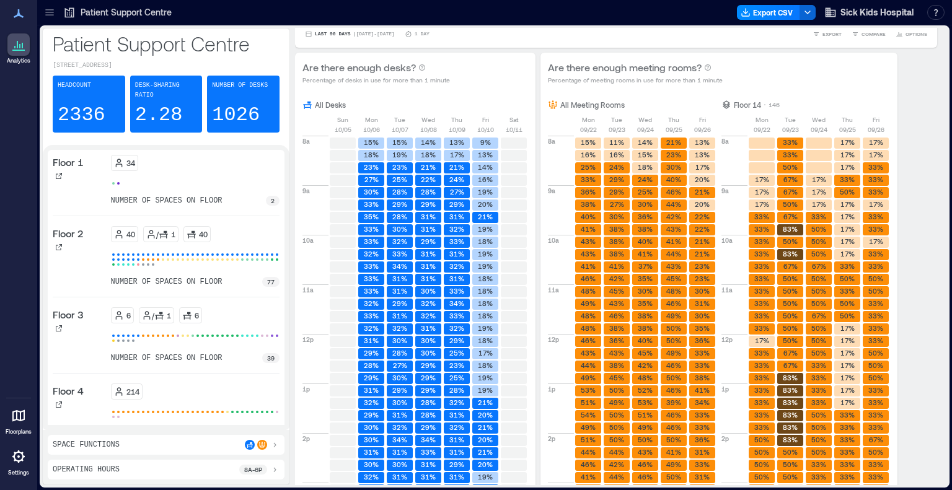
scroll to position [1668, 0]
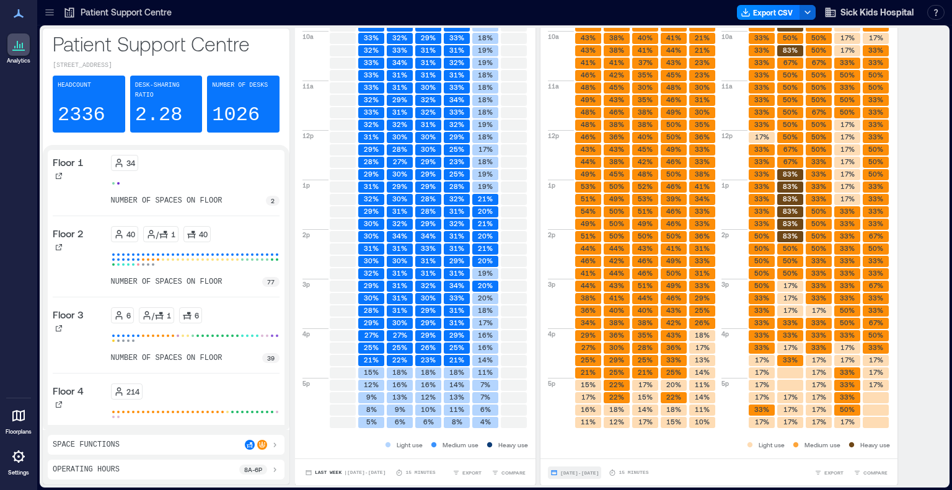
click at [599, 472] on span "Sep 22, 2025 - Sep 26, 2025" at bounding box center [579, 473] width 38 height 6
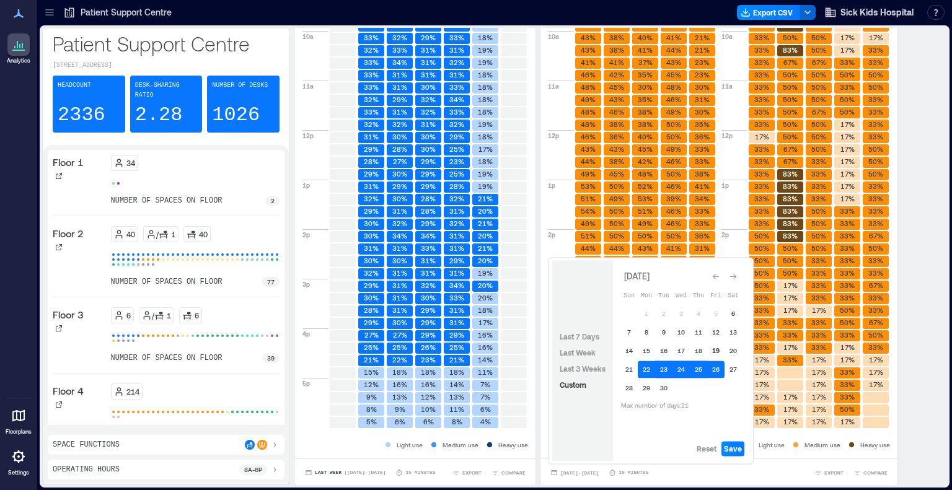
click at [718, 346] on button "19" at bounding box center [715, 350] width 17 height 17
click at [651, 349] on button "15" at bounding box center [646, 350] width 17 height 17
click at [714, 349] on button "19" at bounding box center [715, 350] width 17 height 17
click at [733, 451] on span "Save" at bounding box center [733, 449] width 18 height 10
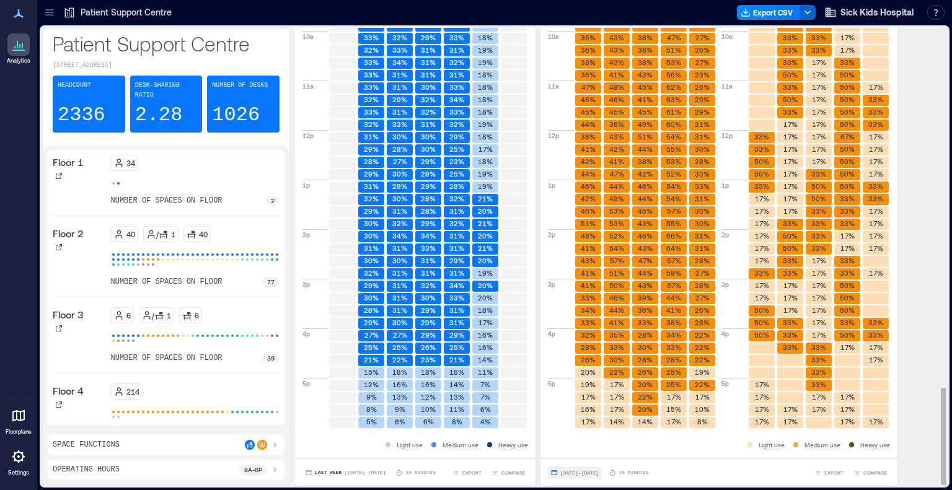
click at [599, 469] on span "Sep 15, 2025 - Sep 19, 2025" at bounding box center [579, 472] width 38 height 7
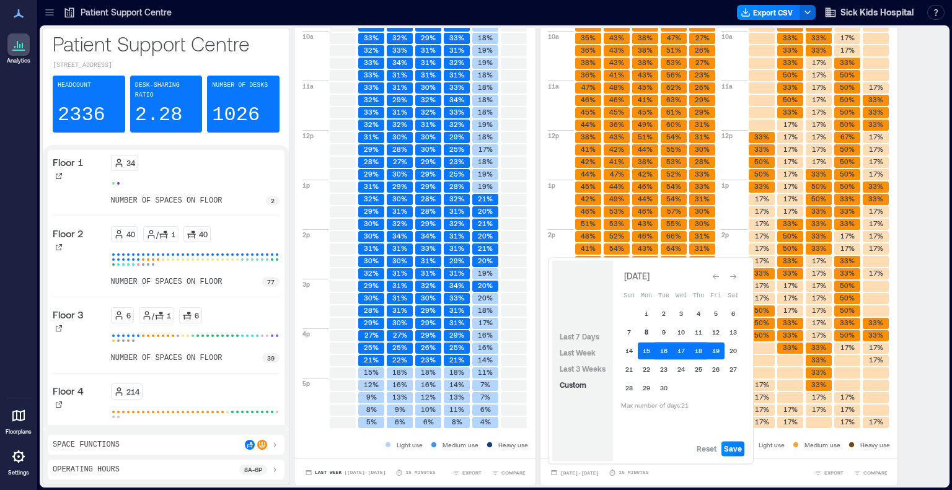
click at [645, 336] on button "8" at bounding box center [646, 331] width 17 height 17
click at [647, 332] on button "8" at bounding box center [646, 331] width 17 height 17
click at [709, 329] on button "12" at bounding box center [715, 331] width 17 height 17
click at [732, 448] on span "Save" at bounding box center [733, 449] width 18 height 10
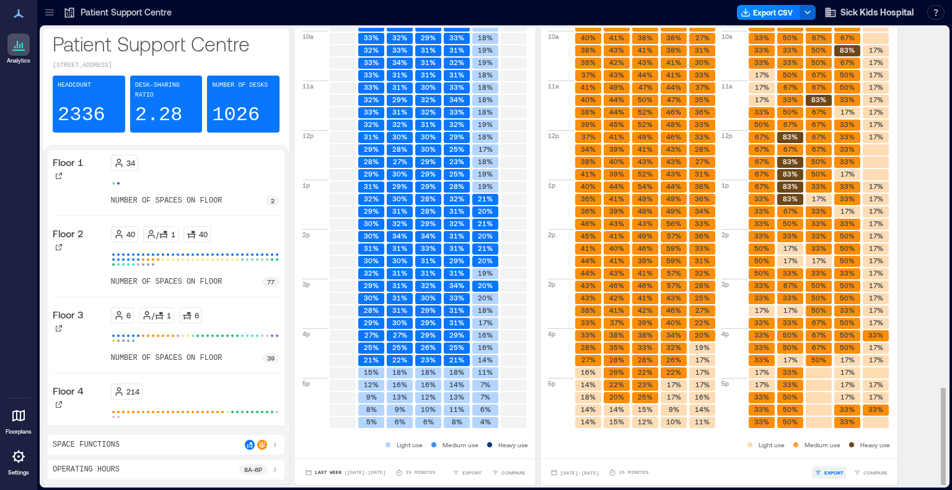
click at [836, 469] on span "EXPORT" at bounding box center [833, 472] width 19 height 7
click at [833, 436] on span "IMAGE" at bounding box center [838, 439] width 16 height 7
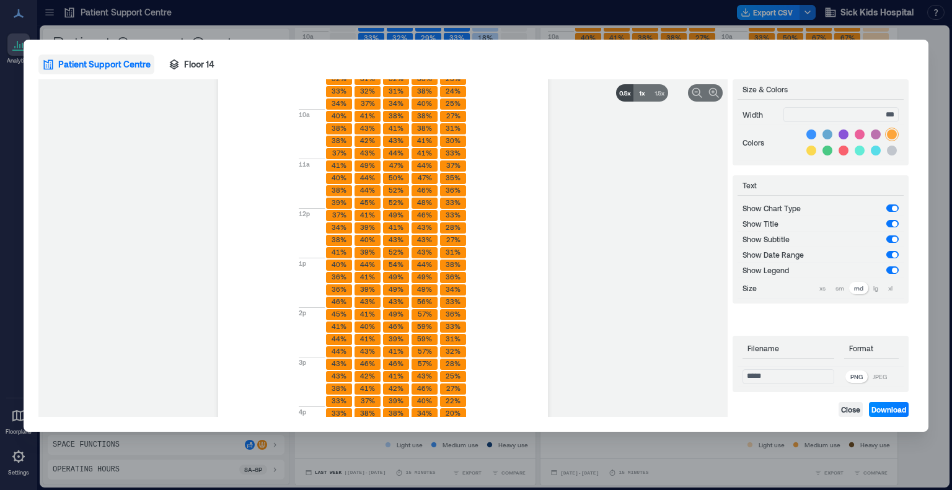
click at [623, 93] on icon at bounding box center [624, 93] width 12 height 12
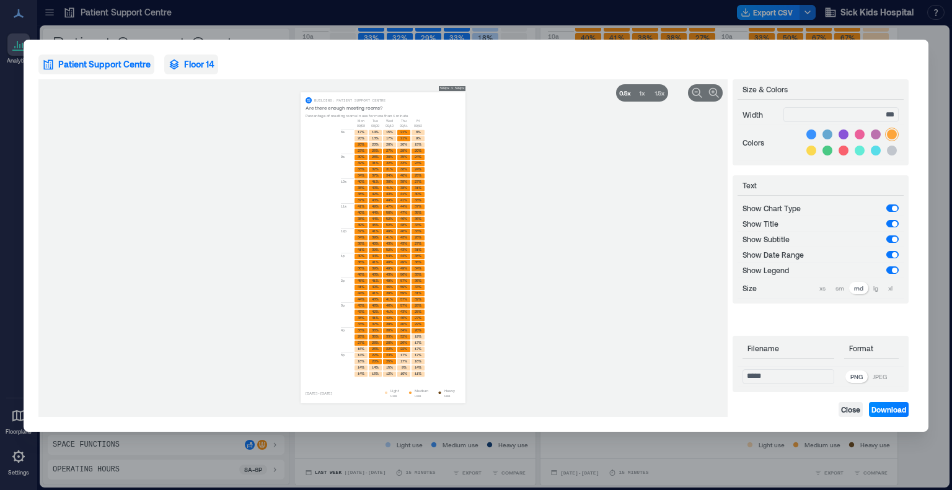
click at [206, 66] on span "Floor 14" at bounding box center [199, 64] width 30 height 12
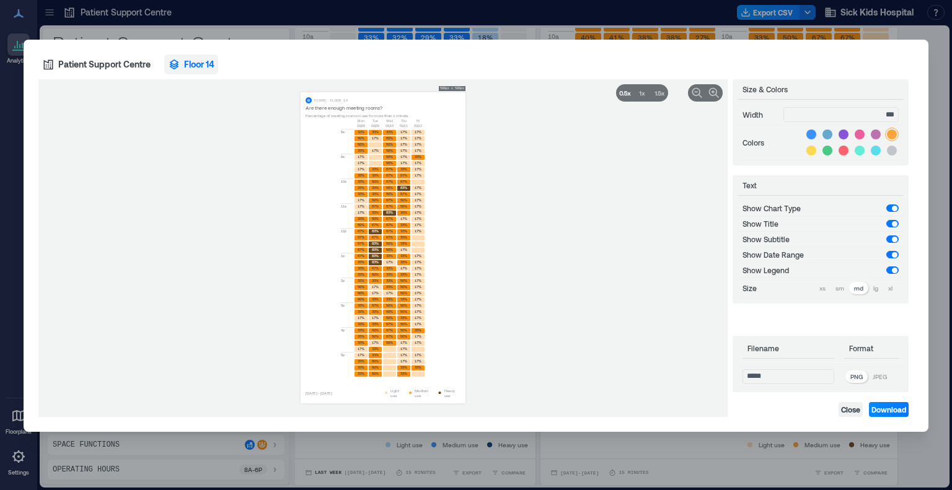
click at [887, 380] on p "JPEG" at bounding box center [879, 377] width 14 height 10
click at [887, 403] on button "Download" at bounding box center [889, 409] width 40 height 15
